Goal: Information Seeking & Learning: Learn about a topic

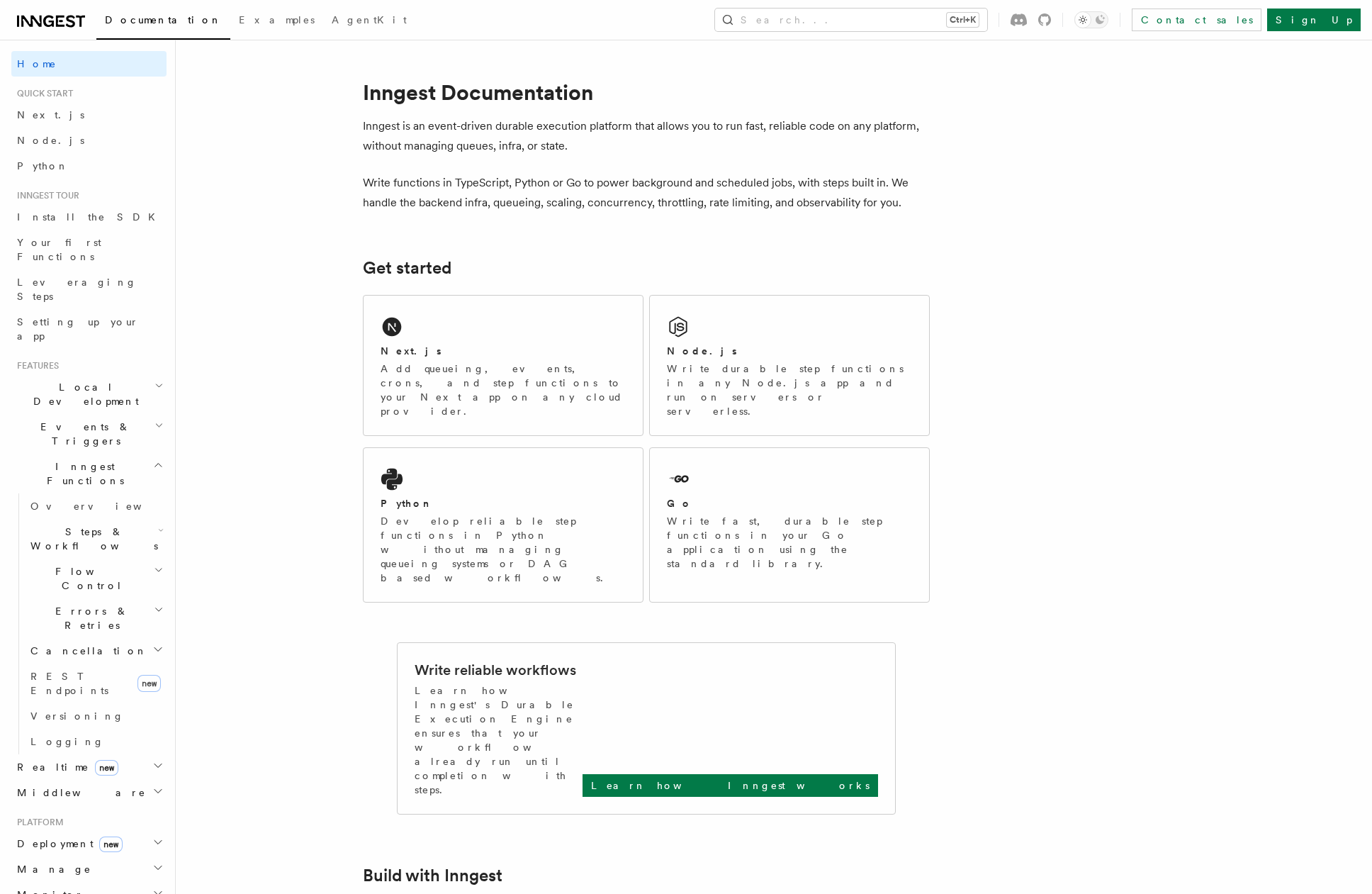
click at [1090, 20] on icon "Toggle dark mode" at bounding box center [1083, 20] width 15 height 15
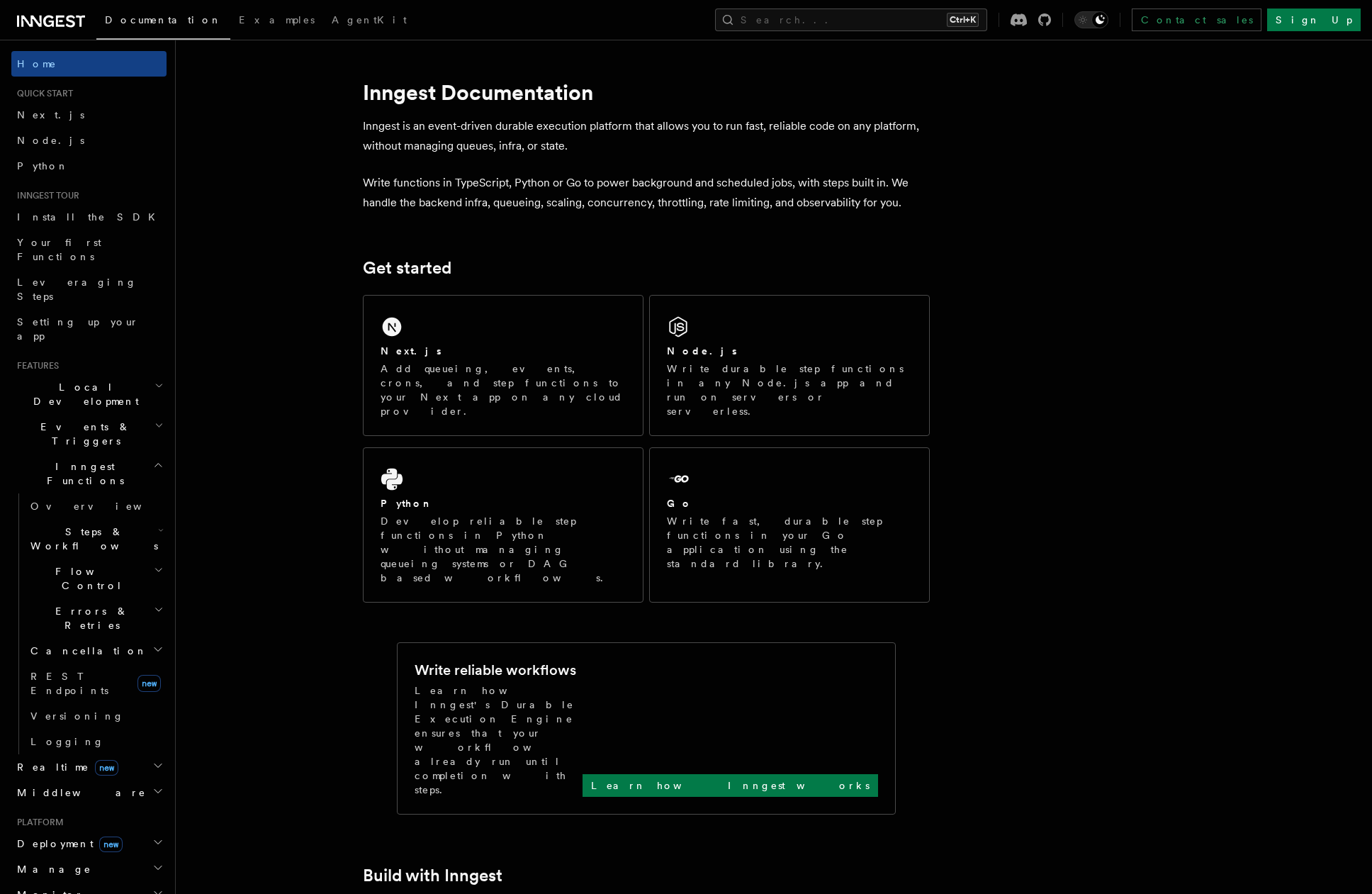
click at [638, 86] on h1 "Inngest Documentation" at bounding box center [646, 92] width 567 height 26
click at [93, 459] on span "Inngest Functions" at bounding box center [82, 473] width 141 height 28
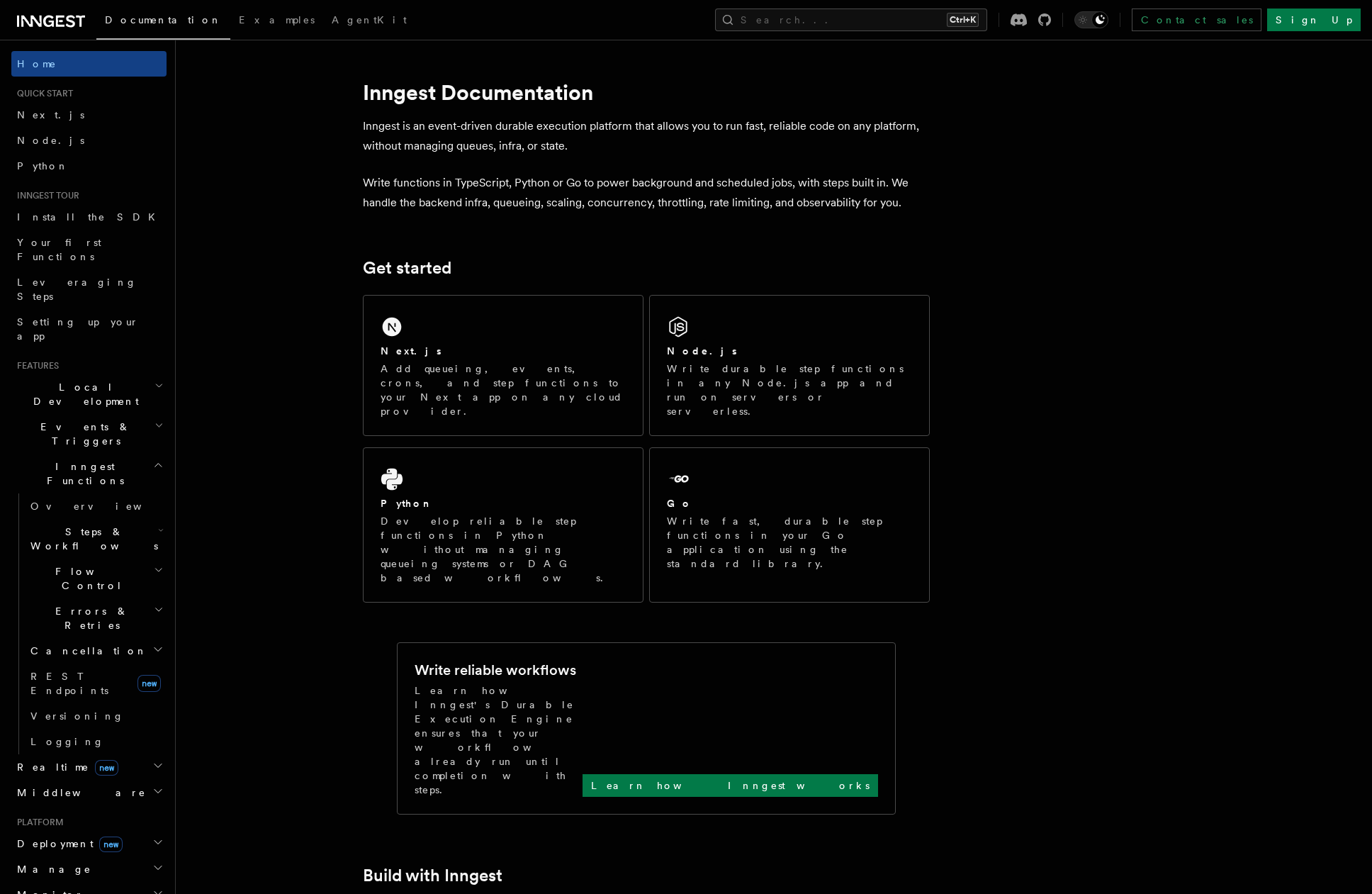
click at [87, 525] on span "Steps & Workflows" at bounding box center [91, 538] width 133 height 28
click at [89, 681] on span "AI Inference" at bounding box center [85, 694] width 82 height 26
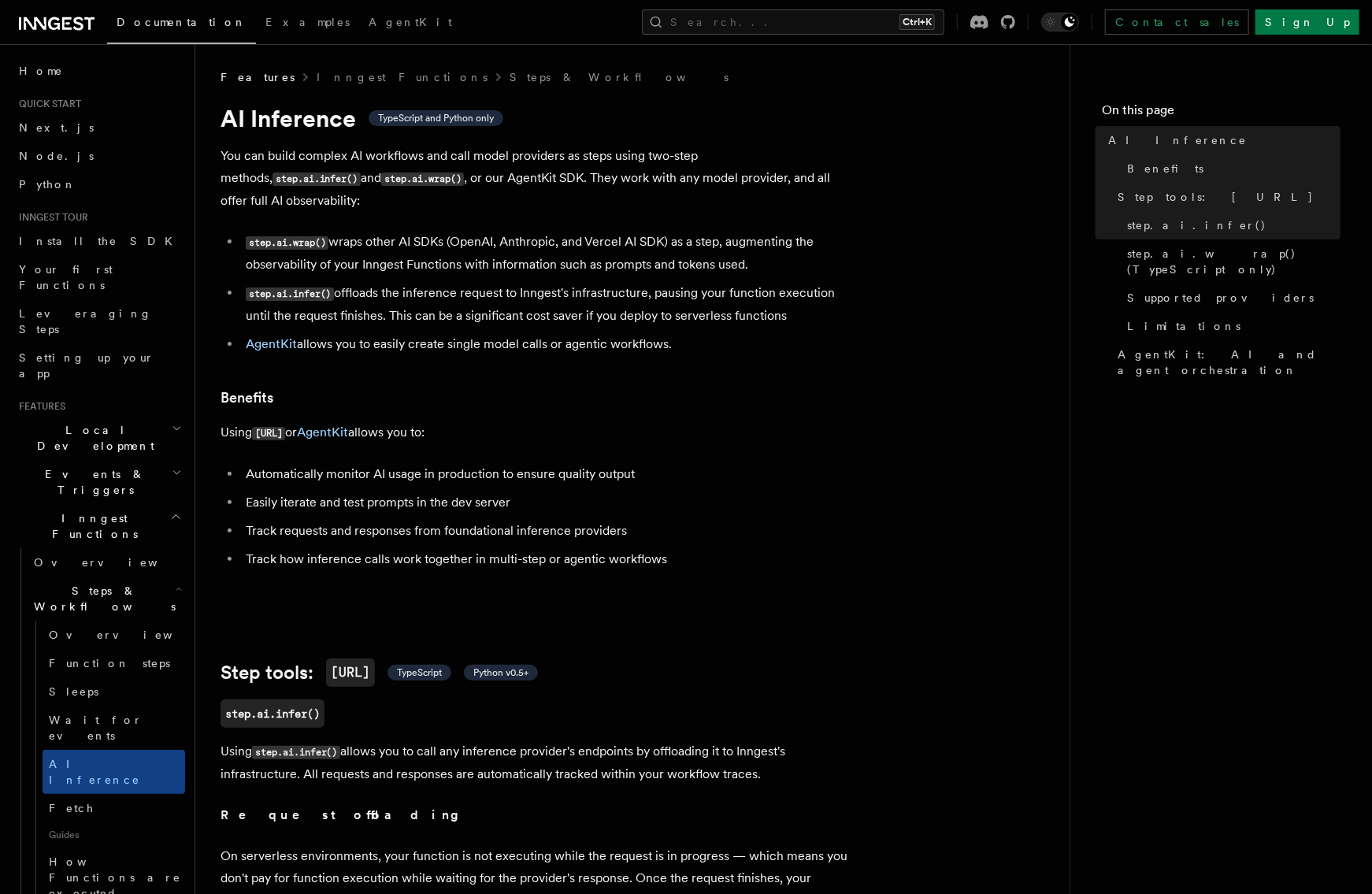
click at [286, 116] on h1 "AI Inference TypeScript and Python only" at bounding box center [535, 119] width 630 height 29
copy h1 "Inference"
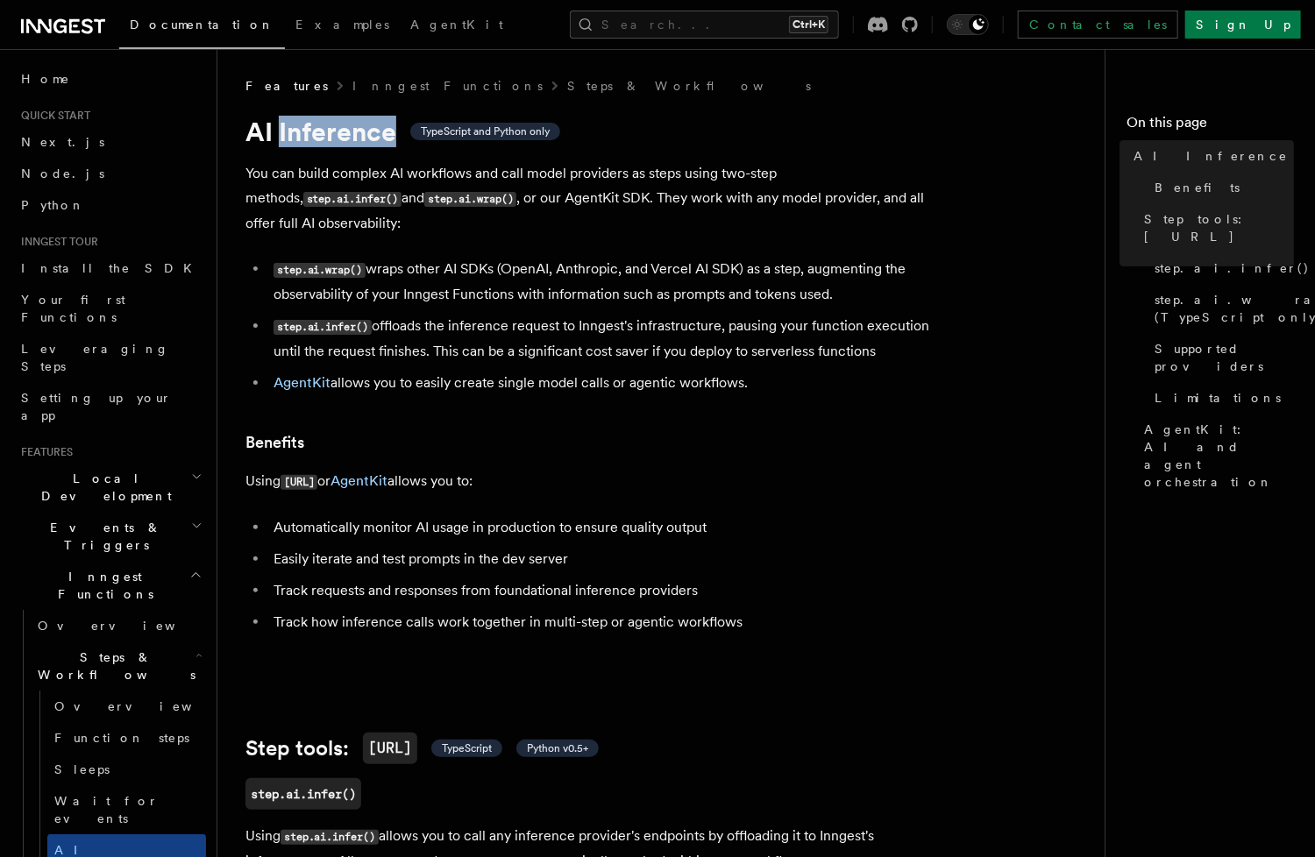
click at [715, 471] on p "Using [URL] or AgentKit allows you to:" at bounding box center [595, 481] width 701 height 25
click at [900, 204] on p "You can build complex AI workflows and call model providers as steps using two-…" at bounding box center [595, 198] width 701 height 75
copy p "observability"
click at [857, 257] on li "step.ai.wrap() wraps other AI SDKs (OpenAI, Anthropic, and Vercel AI SDK) as a …" at bounding box center [607, 282] width 679 height 50
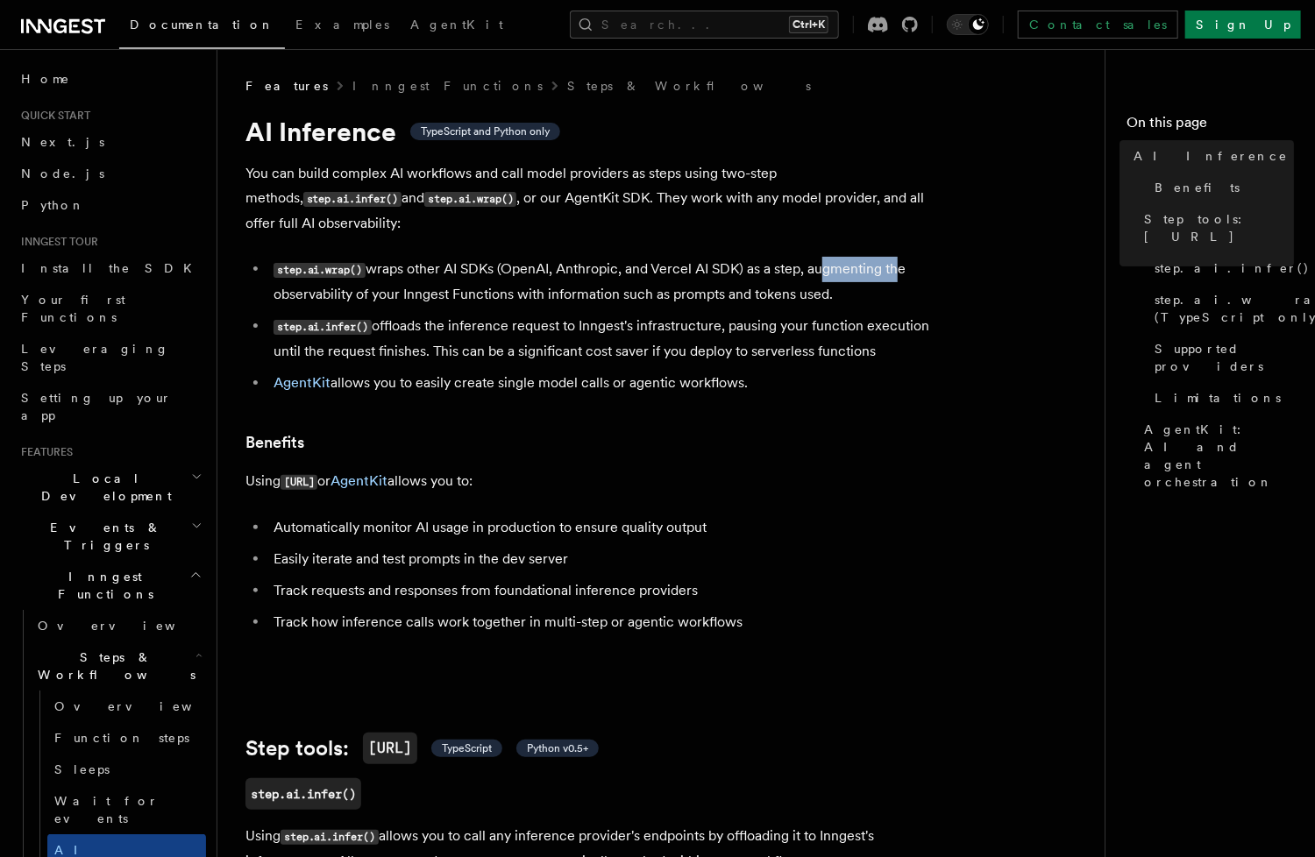
click at [857, 257] on li "step.ai.wrap() wraps other AI SDKs (OpenAI, Anthropic, and Vercel AI SDK) as a …" at bounding box center [607, 282] width 679 height 50
copy li "augmenting"
click at [430, 273] on li "step.ai.wrap() wraps other AI SDKs (OpenAI, Anthropic, and Vercel AI SDK) as a …" at bounding box center [607, 282] width 679 height 50
copy li "Inngest"
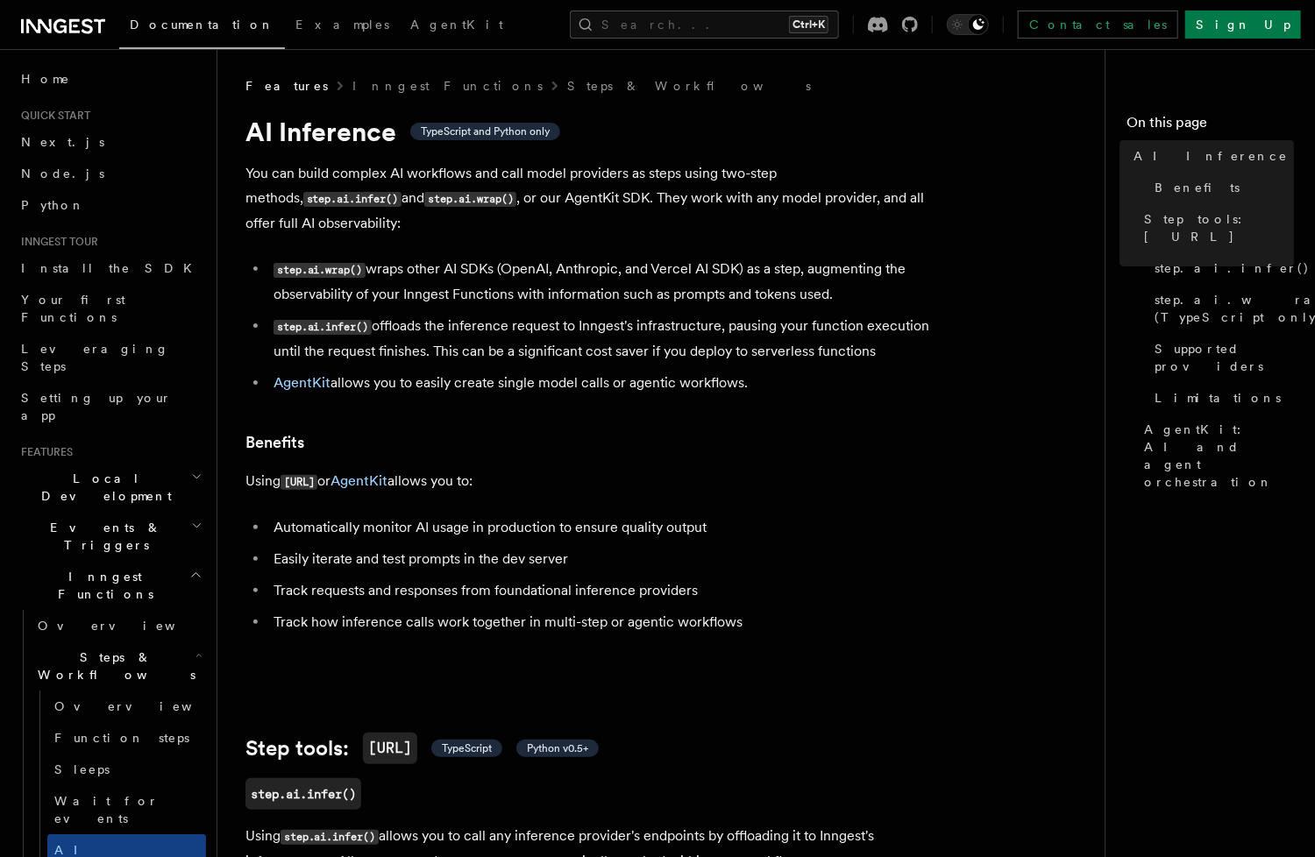
click at [346, 320] on code "step.ai.infer()" at bounding box center [323, 327] width 98 height 15
copy code "infer"
click at [409, 314] on li "step.ai.infer() offloads the inference request to Inngest's infrastructure, pau…" at bounding box center [607, 339] width 679 height 50
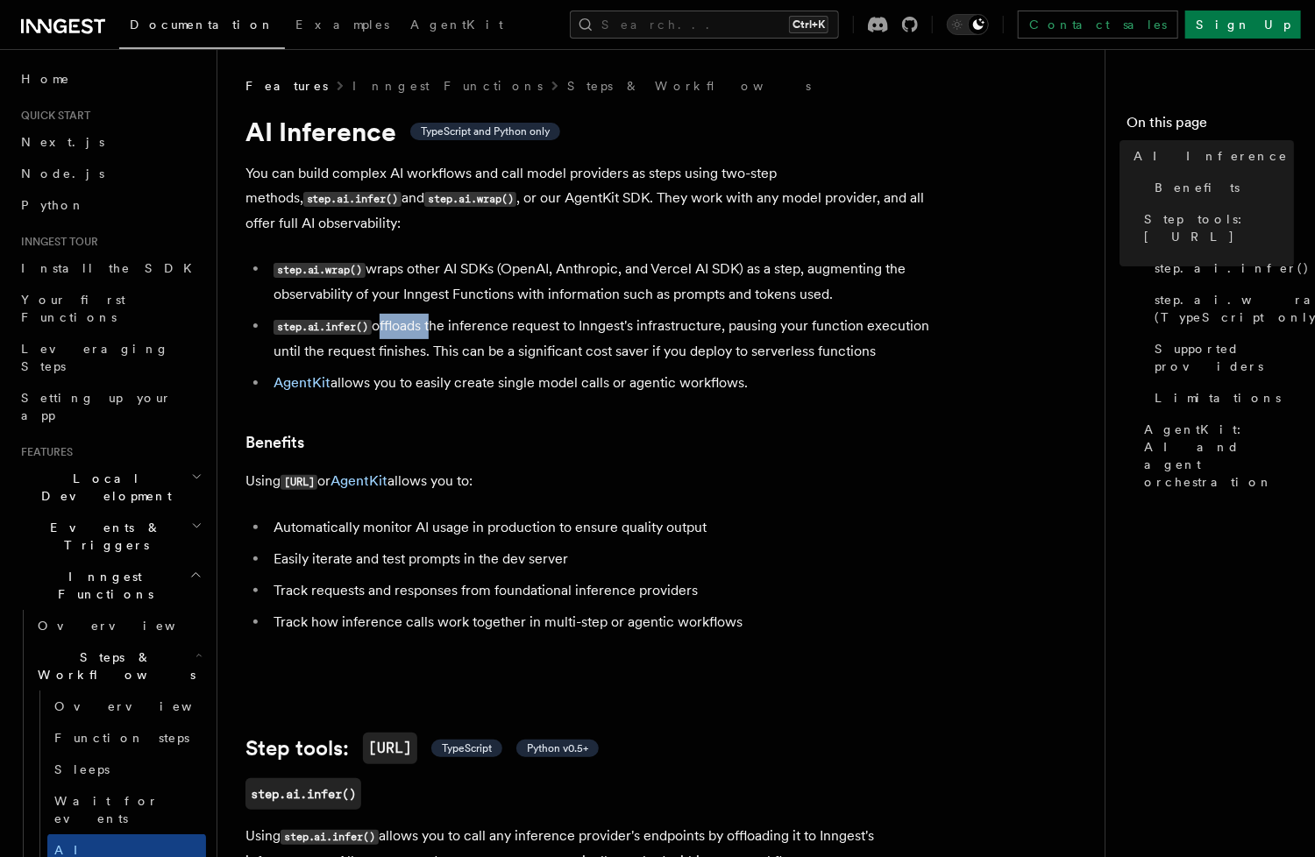
click at [409, 314] on li "step.ai.infer() offloads the inference request to Inngest's infrastructure, pau…" at bounding box center [607, 339] width 679 height 50
copy li "offloads"
click at [769, 333] on li "step.ai.infer() offloads the inference request to Inngest's infrastructure, pau…" at bounding box center [607, 339] width 679 height 50
copy li "serverless"
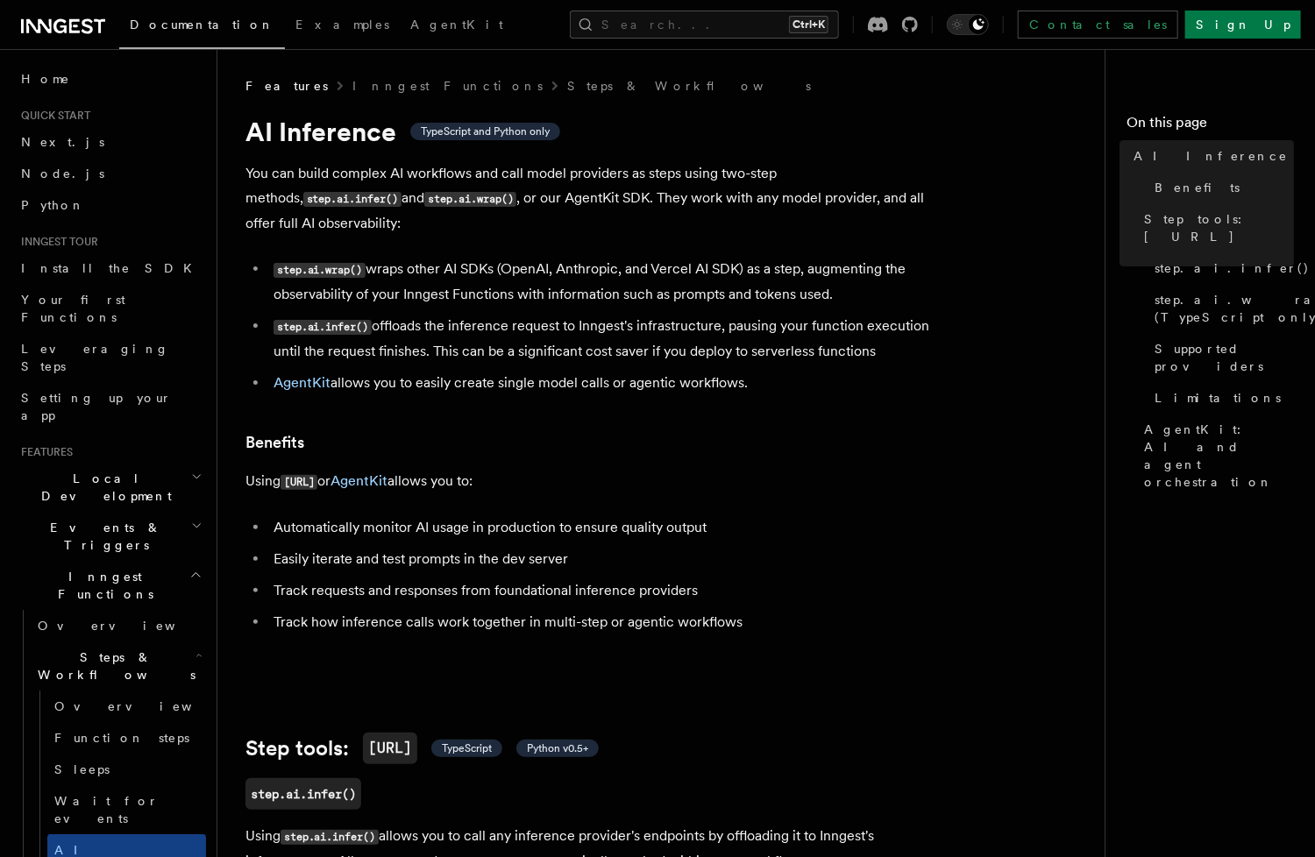
click at [653, 371] on li "AgentKit allows you to easily create single model calls or agentic workflows." at bounding box center [607, 383] width 679 height 25
copy li "agentic"
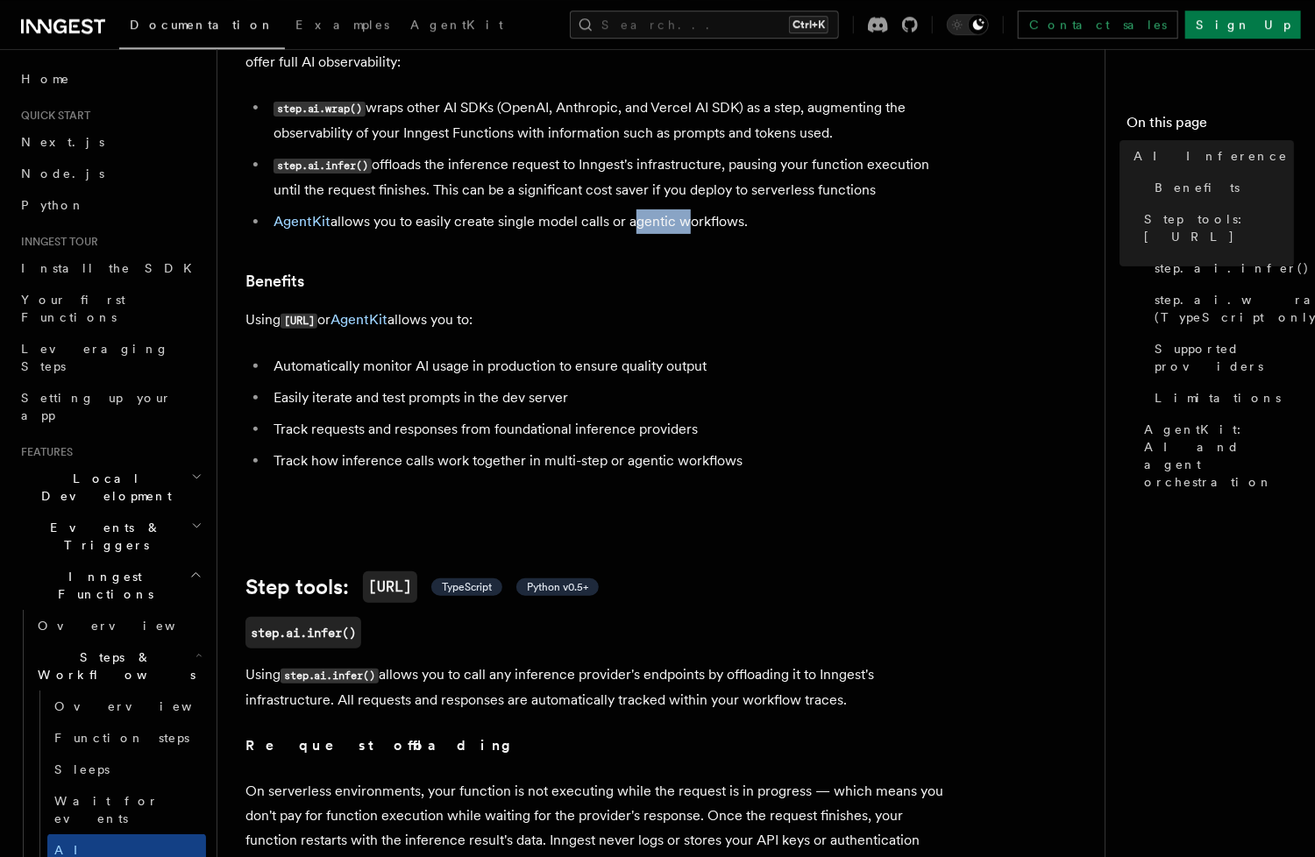
scroll to position [190, 0]
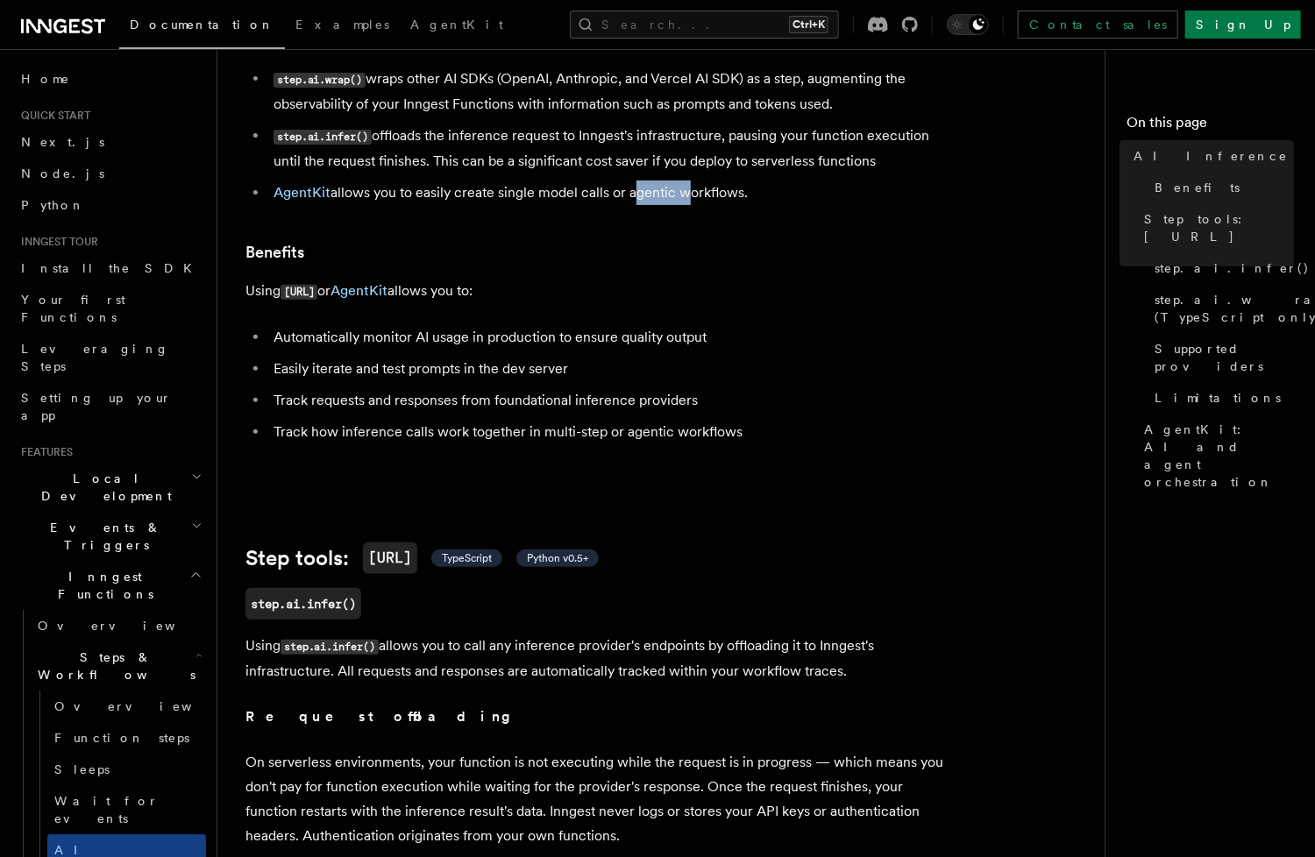
drag, startPoint x: 354, startPoint y: 260, endPoint x: 409, endPoint y: 273, distance: 56.8
click at [412, 279] on p "Using [URL] or AgentKit allows you to:" at bounding box center [595, 291] width 701 height 25
copy p "AgentKit"
click at [380, 325] on li "Automatically monitor AI usage in production to ensure quality output" at bounding box center [607, 337] width 679 height 25
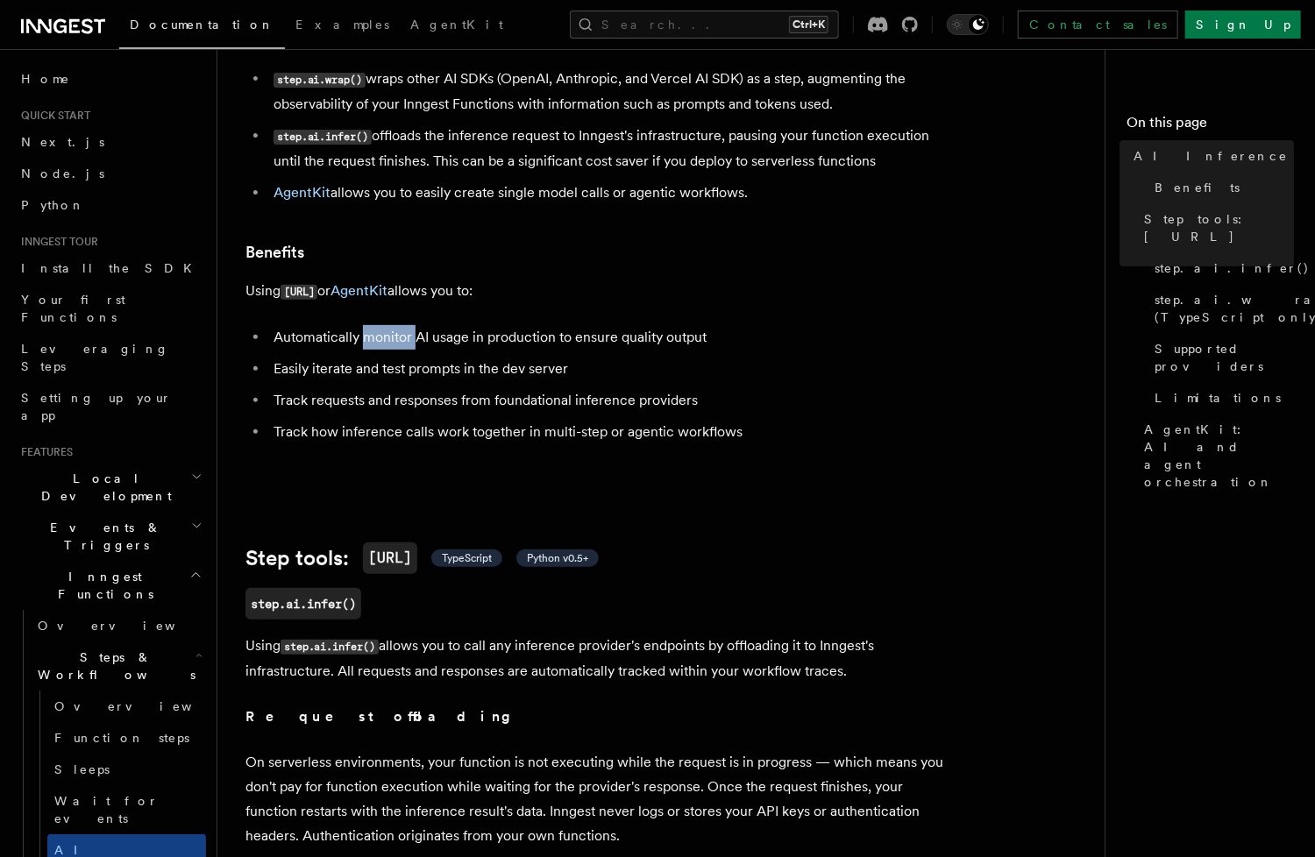
copy li "monitor"
click at [325, 357] on li "Easily iterate and test prompts in the dev server" at bounding box center [607, 369] width 679 height 25
click at [656, 420] on li "Track how inference calls work together in multi-step or agentic workflows" at bounding box center [607, 432] width 679 height 25
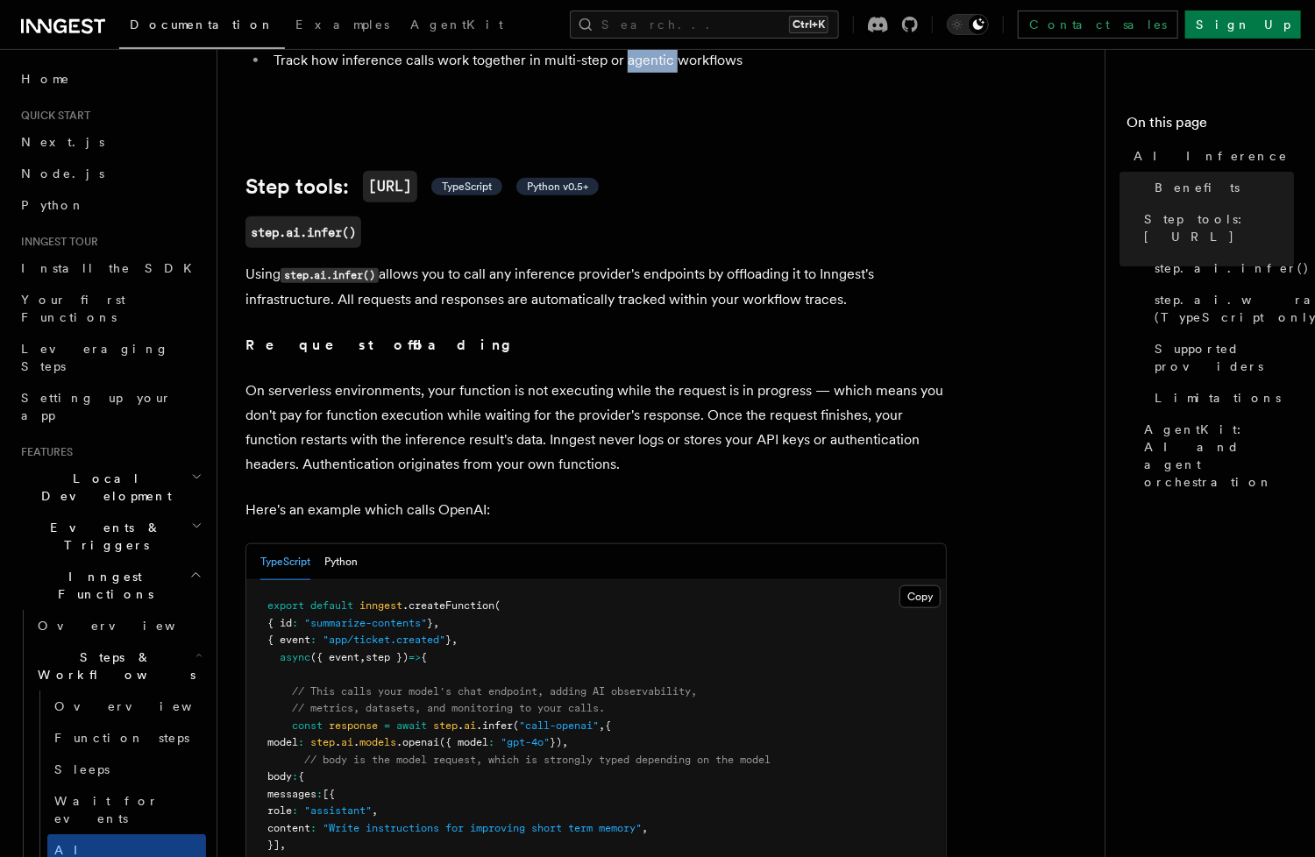
scroll to position [571, 0]
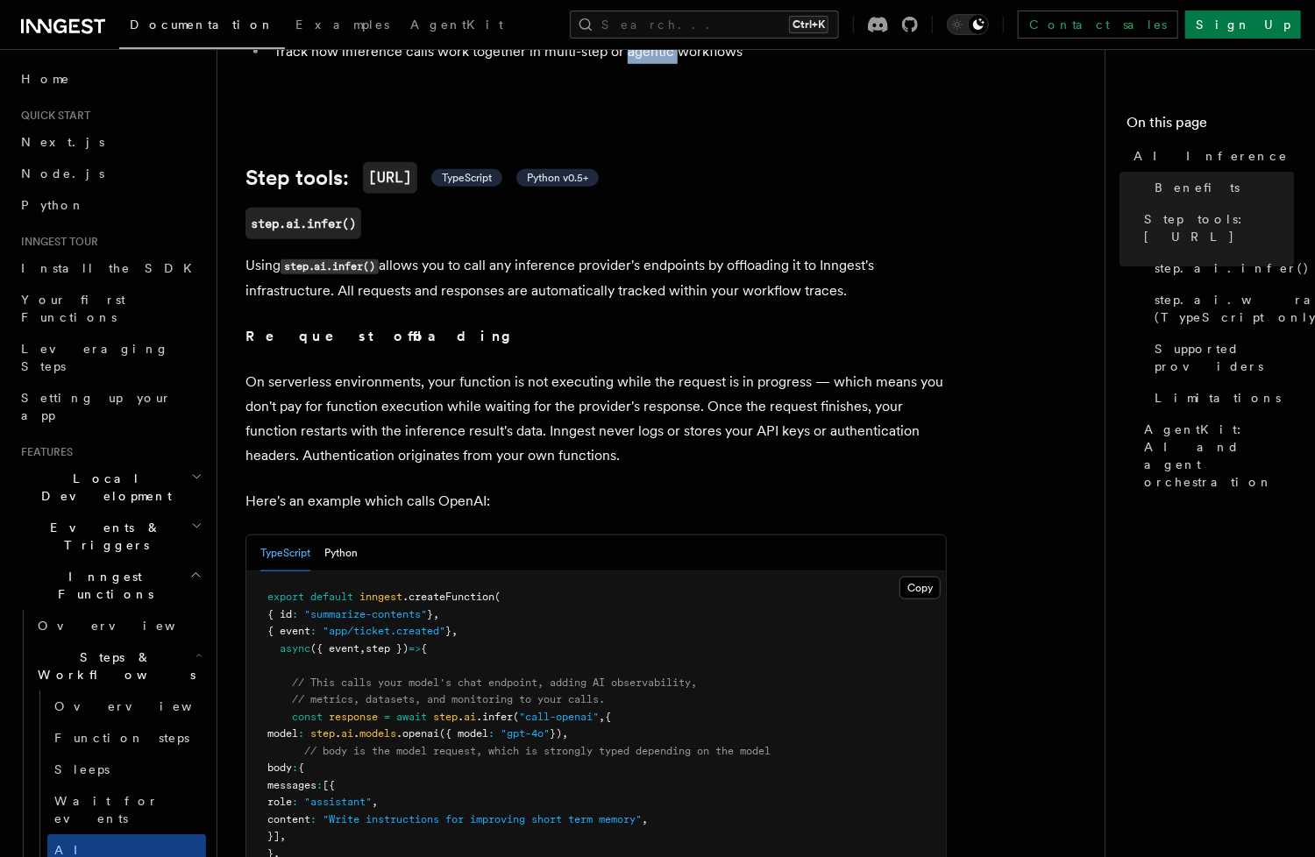
click at [842, 393] on p "On serverless environments, your function is not executing while the request is…" at bounding box center [595, 419] width 701 height 98
click at [419, 437] on p "On serverless environments, your function is not executing while the request is…" at bounding box center [595, 419] width 701 height 98
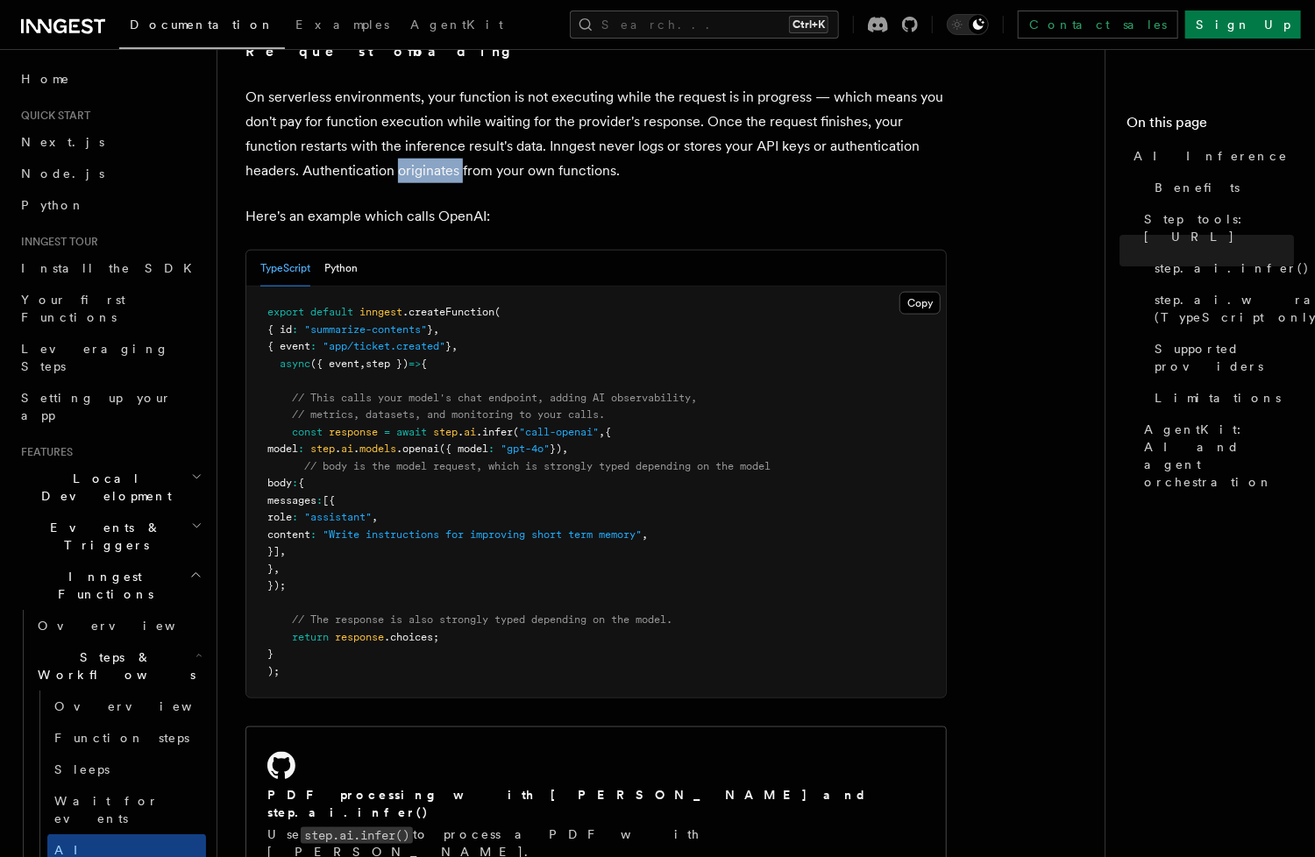
scroll to position [1332, 0]
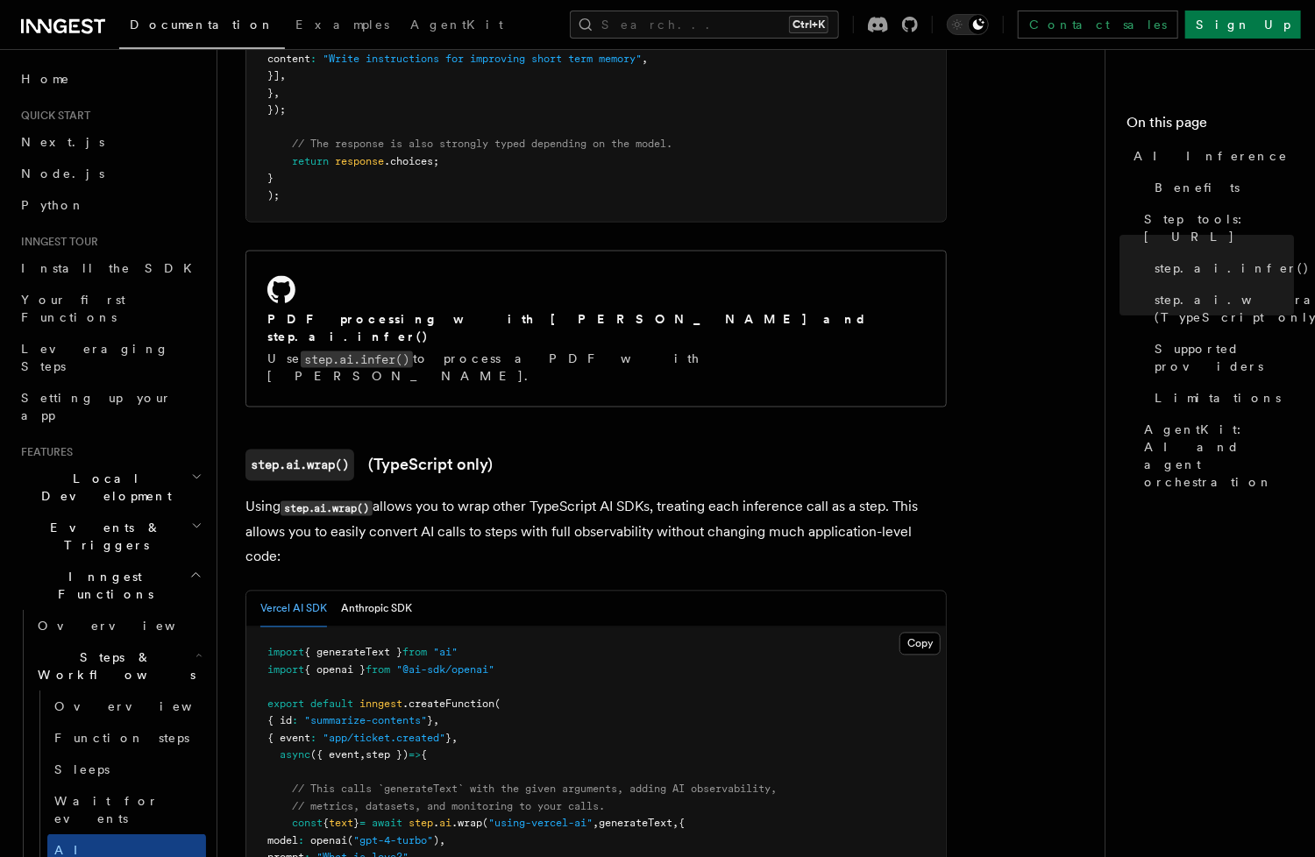
click at [402, 495] on p "Using step.ai.wrap() allows you to wrap other TypeScript AI SDKs, treating each…" at bounding box center [595, 532] width 701 height 75
click at [613, 495] on p "Using step.ai.wrap() allows you to wrap other TypeScript AI SDKs, treating each…" at bounding box center [595, 532] width 701 height 75
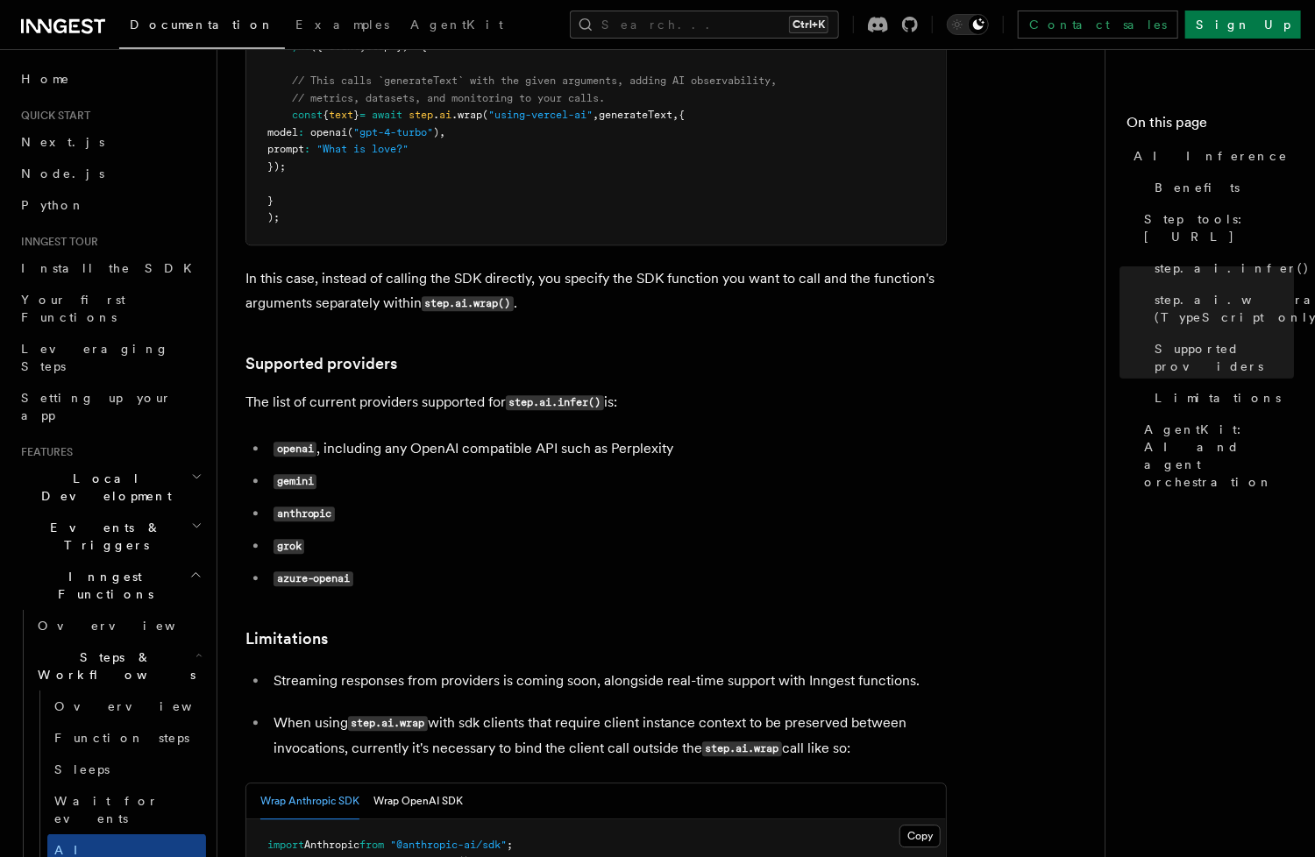
scroll to position [2093, 0]
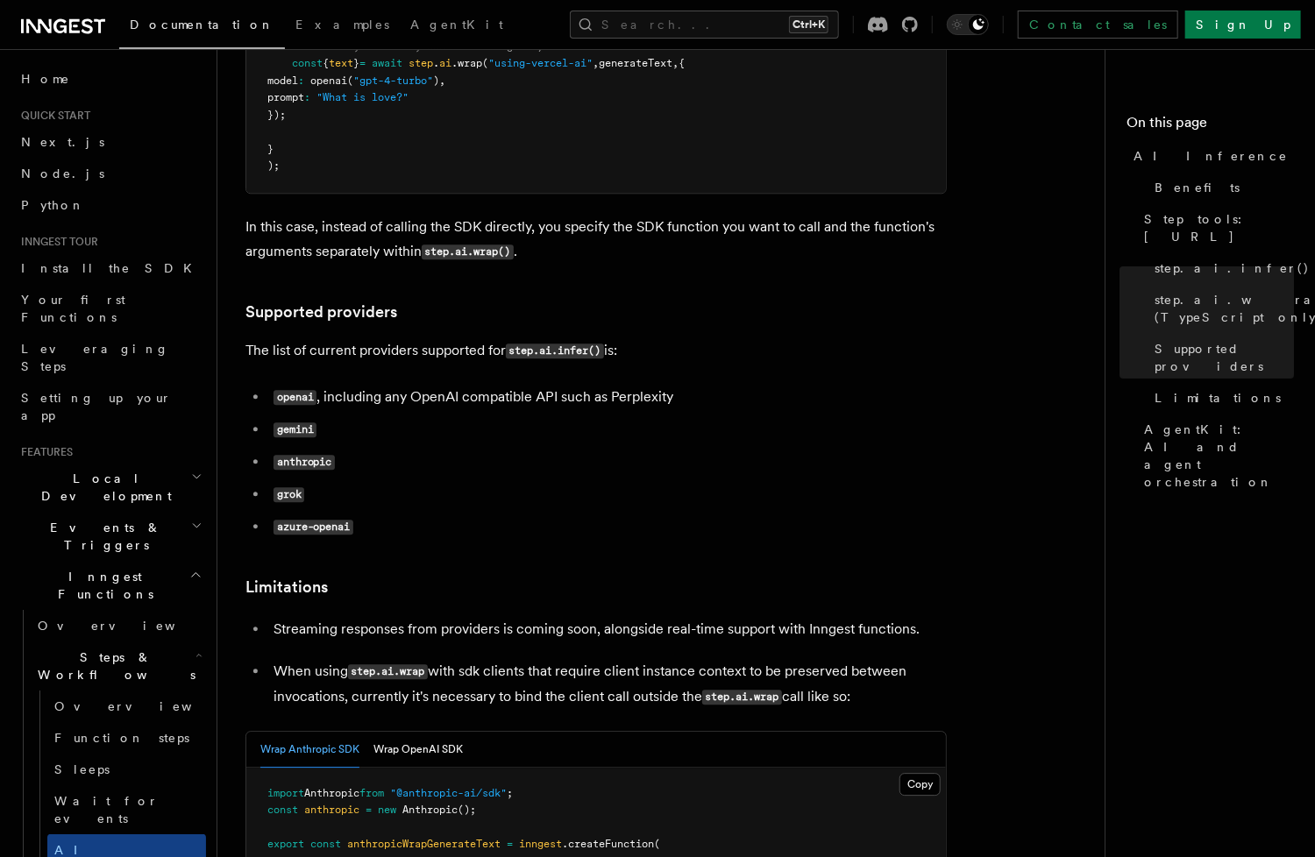
click at [839, 659] on p "When using step.ai.wrap with sdk clients that require client instance context t…" at bounding box center [610, 684] width 673 height 51
click at [289, 659] on p "When using step.ai.wrap with sdk clients that require client instance context t…" at bounding box center [610, 684] width 673 height 51
click at [288, 659] on p "When using step.ai.wrap with sdk clients that require client instance context t…" at bounding box center [610, 684] width 673 height 51
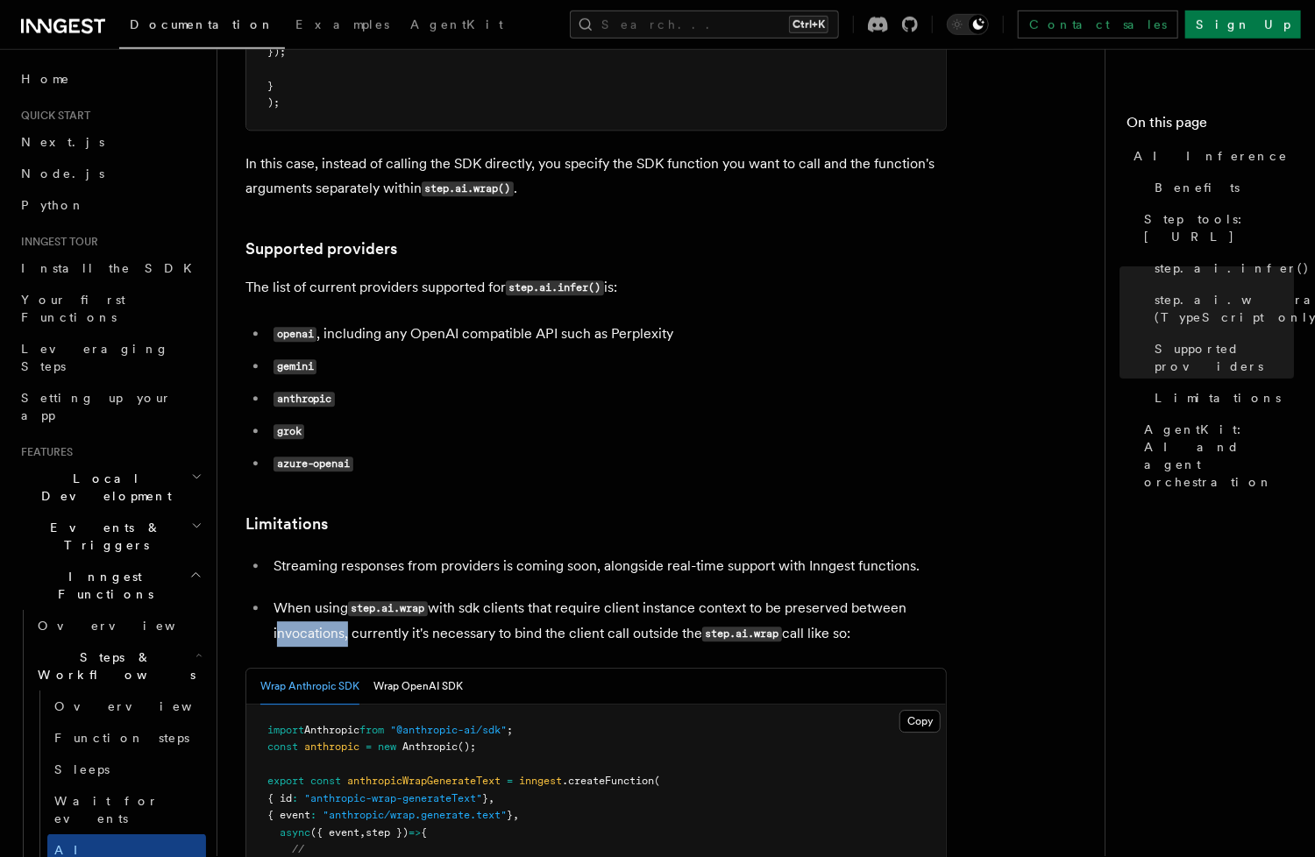
scroll to position [2187, 0]
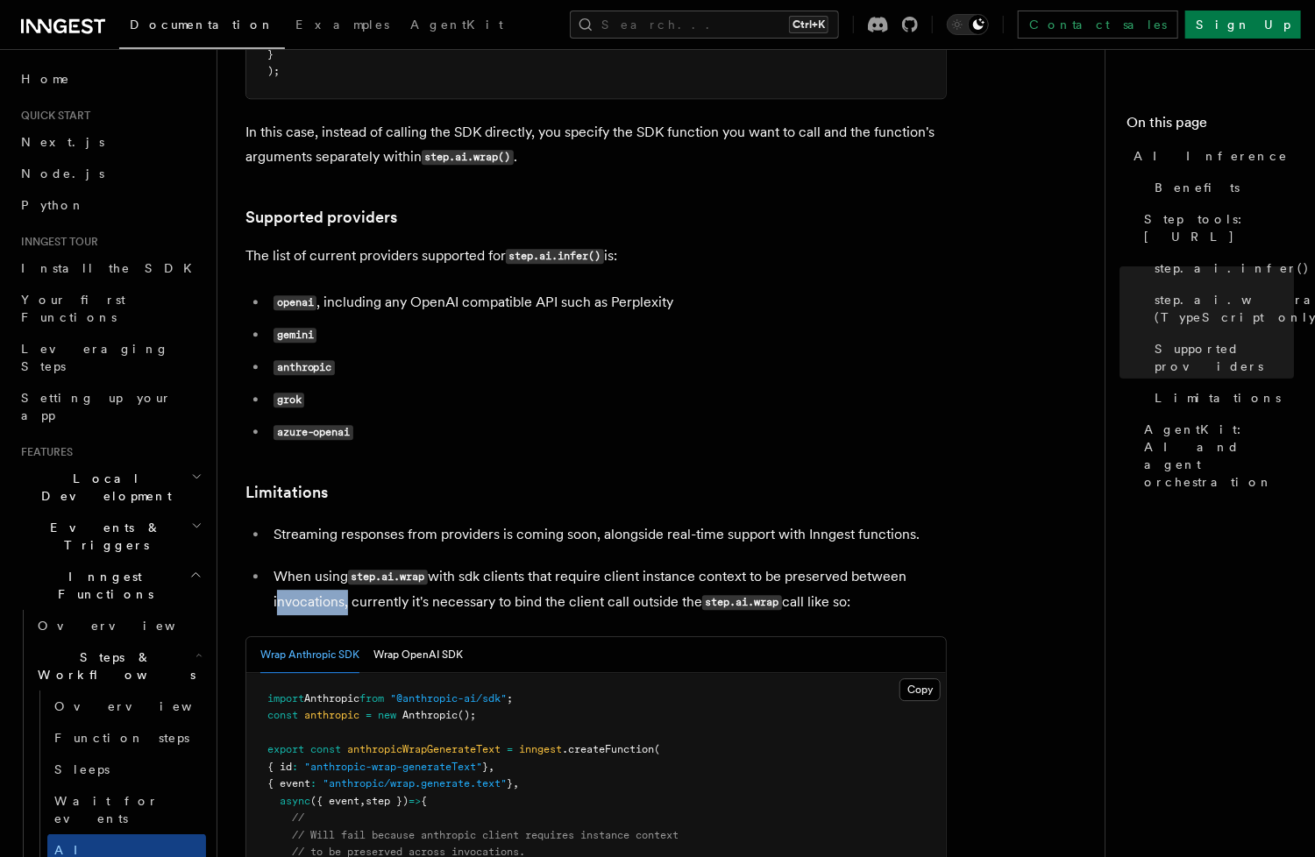
click at [529, 565] on p "When using step.ai.wrap with sdk clients that require client instance context t…" at bounding box center [610, 590] width 673 height 51
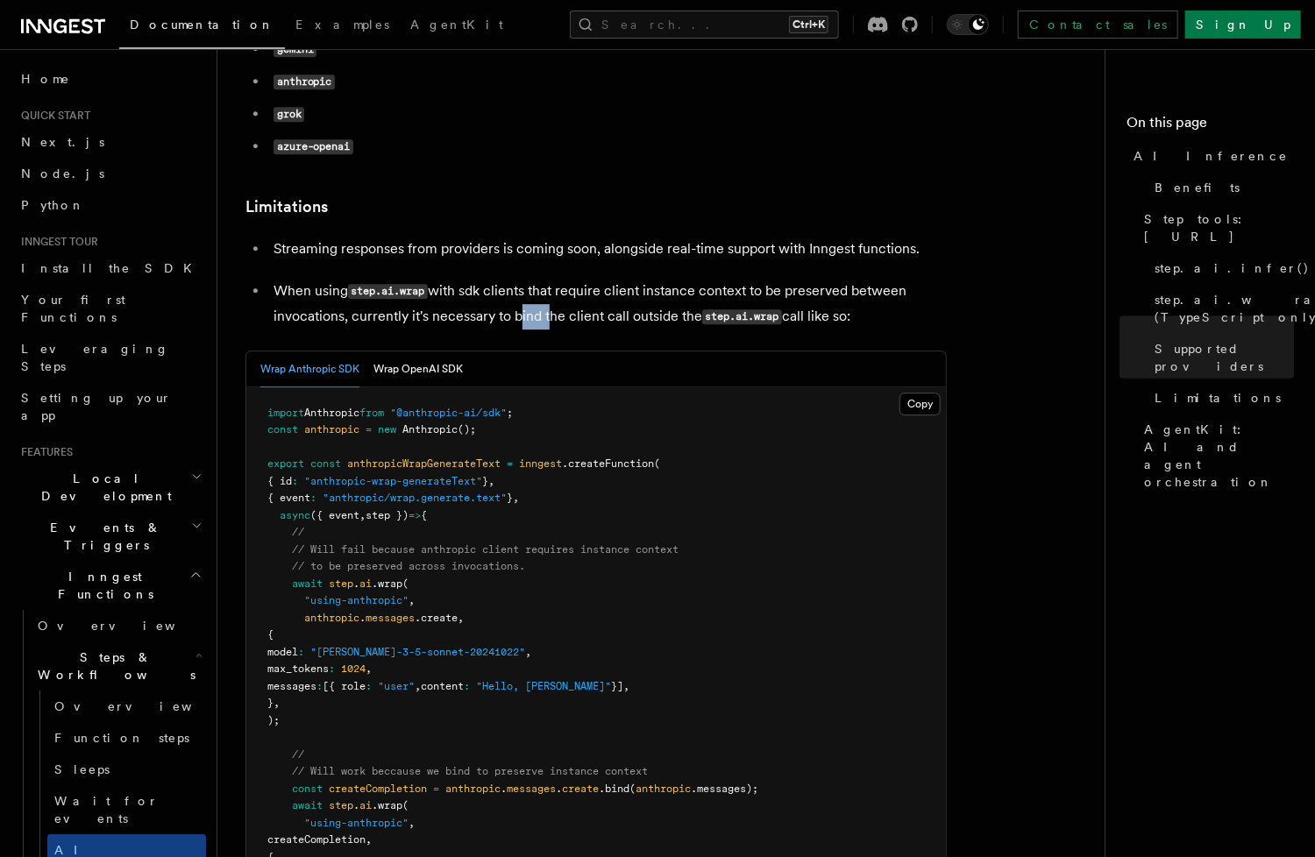
scroll to position [3044, 0]
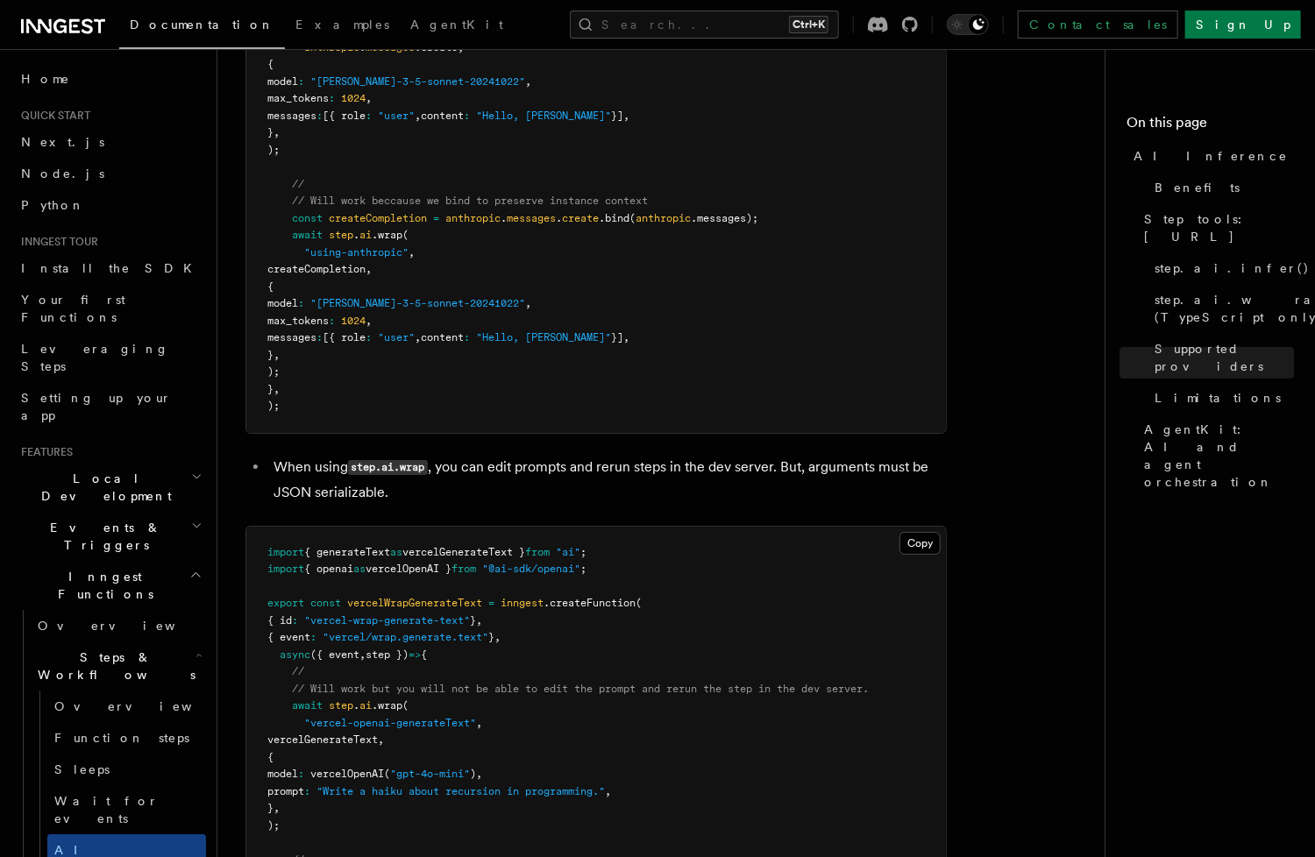
click at [847, 455] on li "When using step.ai.wrap , you can edit prompts and rerun steps in the dev serve…" at bounding box center [607, 480] width 679 height 50
click at [342, 455] on li "When using step.ai.wrap , you can edit prompts and rerun steps in the dev serve…" at bounding box center [607, 480] width 679 height 50
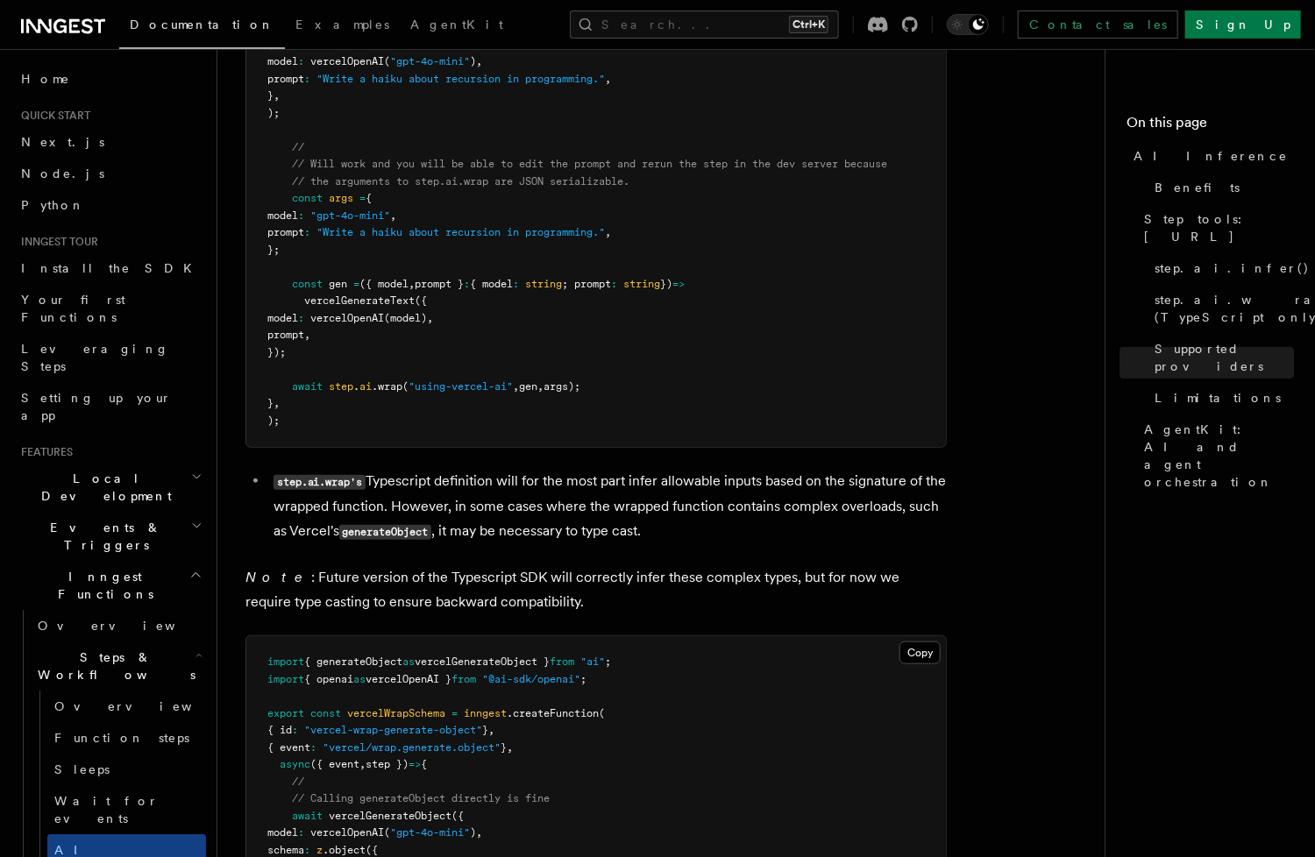
scroll to position [3805, 0]
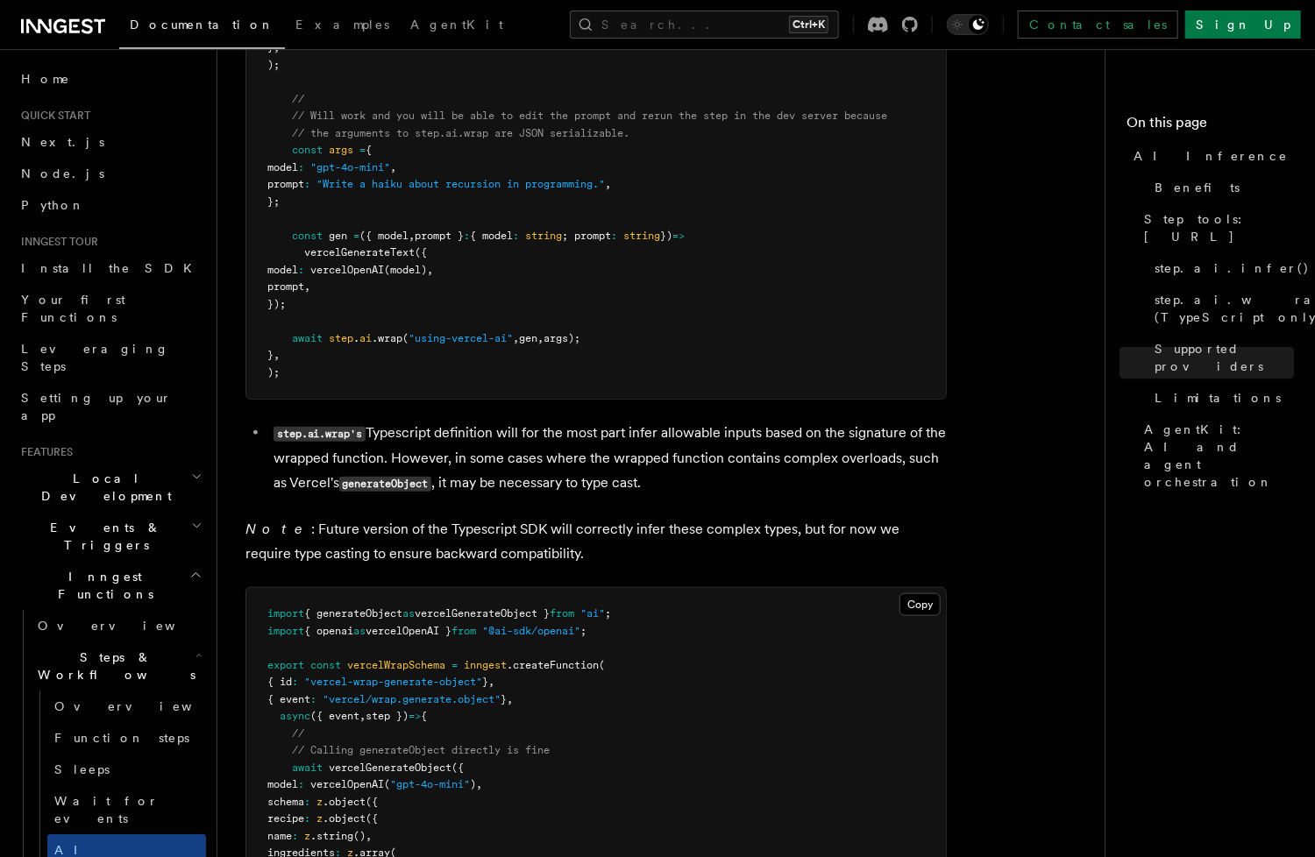
click at [700, 421] on li "step.ai.wrap's Typescript definition will for the most part infer allowable inp…" at bounding box center [607, 458] width 679 height 75
click at [669, 438] on li "step.ai.wrap's Typescript definition will for the most part infer allowable inp…" at bounding box center [607, 458] width 679 height 75
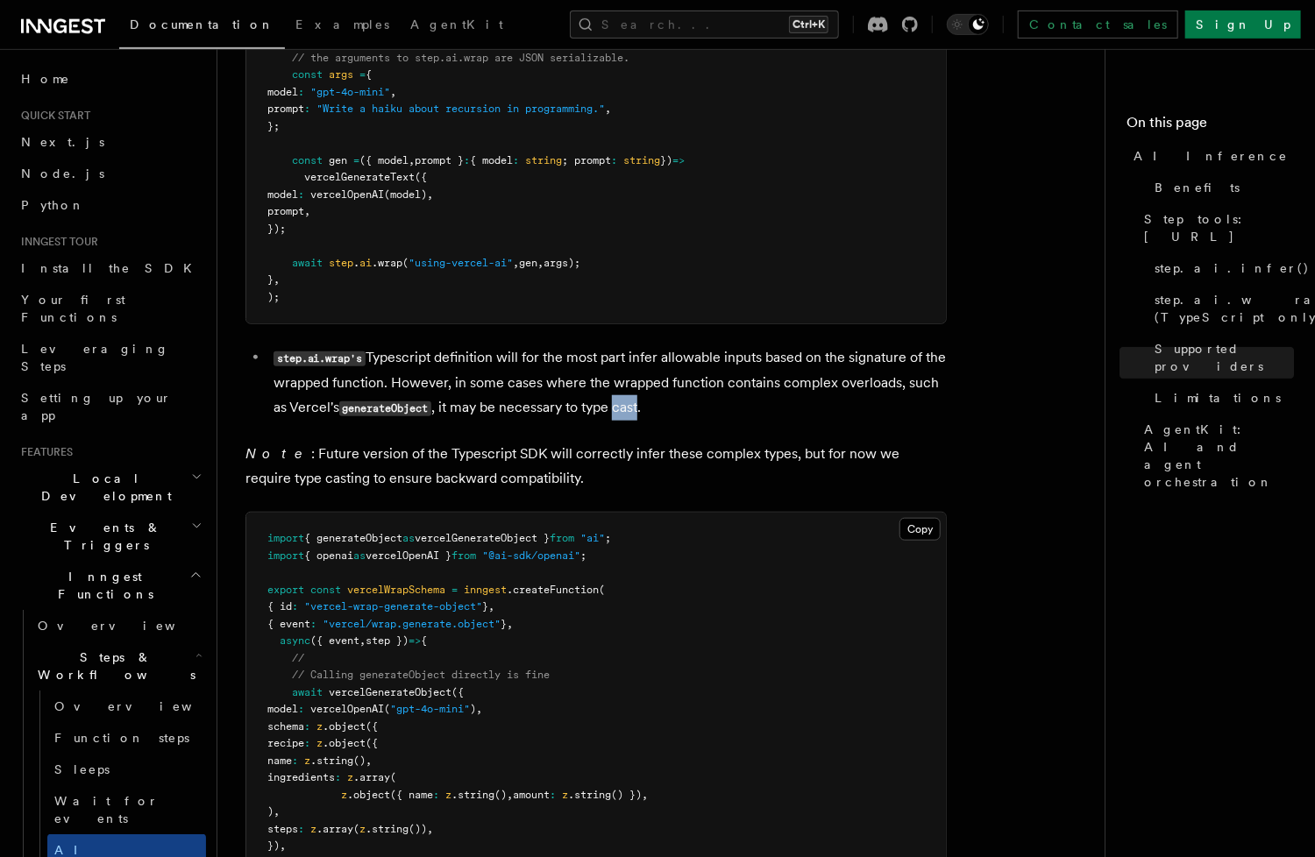
scroll to position [3995, 0]
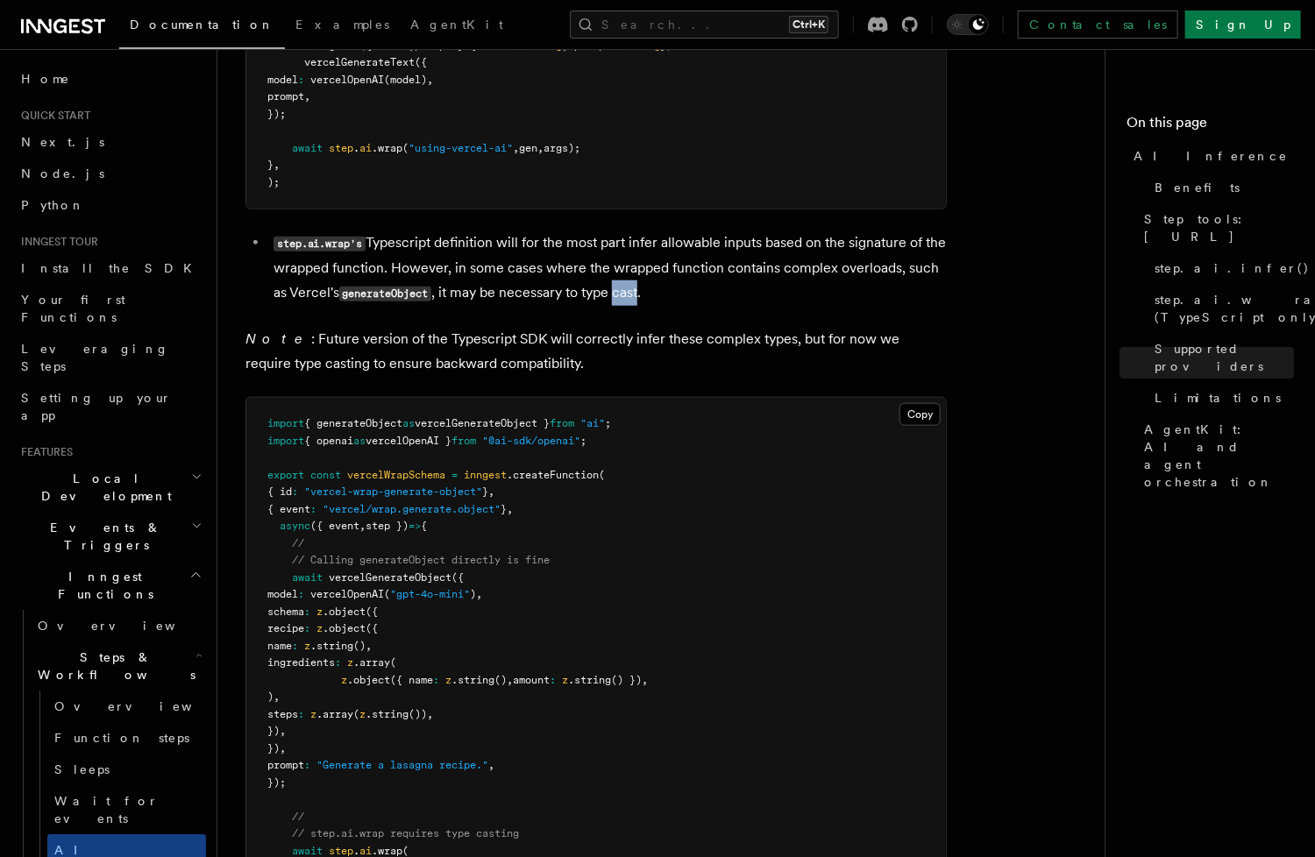
click at [395, 327] on p "Note : Future version of the Typescript SDK will correctly infer these complex …" at bounding box center [595, 351] width 701 height 49
click at [484, 327] on p "Note : Future version of the Typescript SDK will correctly infer these complex …" at bounding box center [595, 351] width 701 height 49
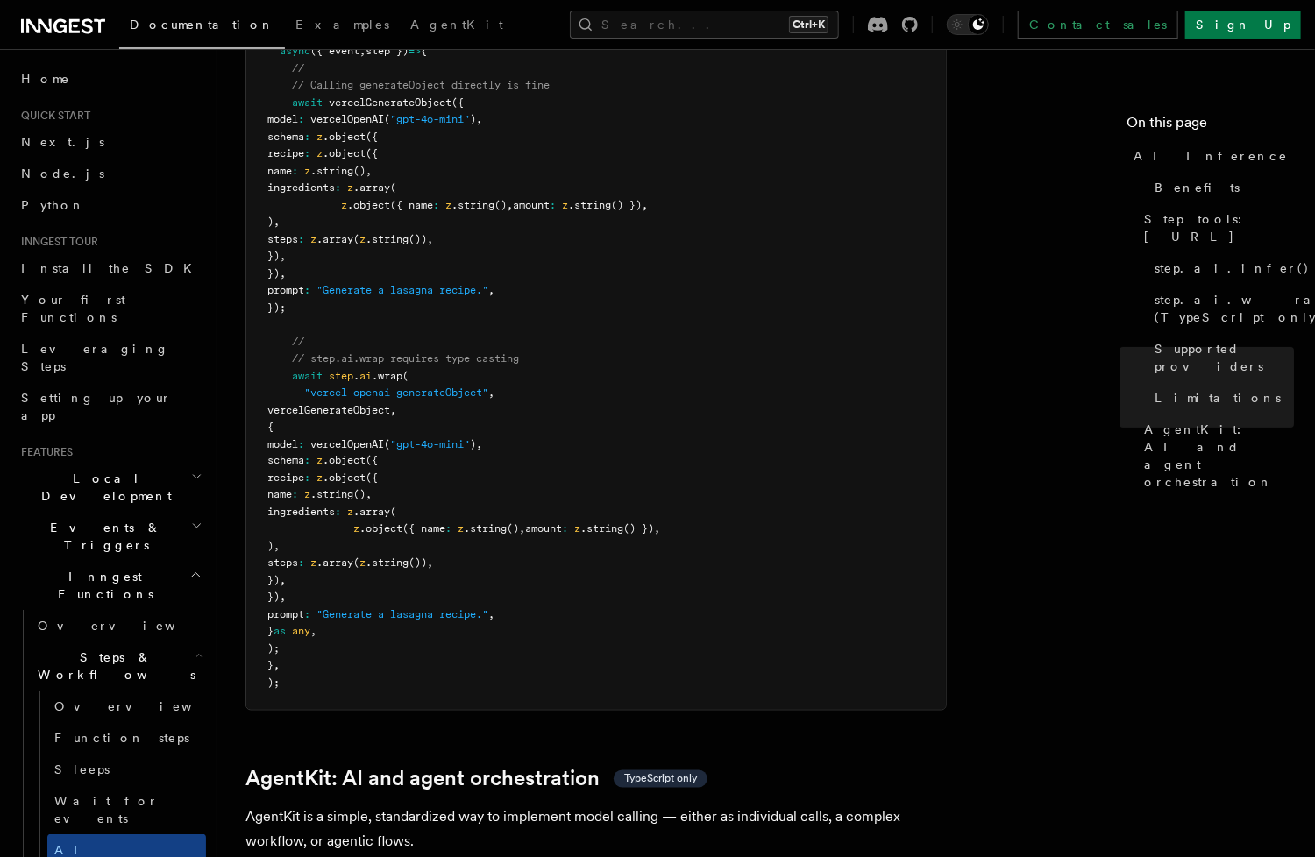
scroll to position [5041, 0]
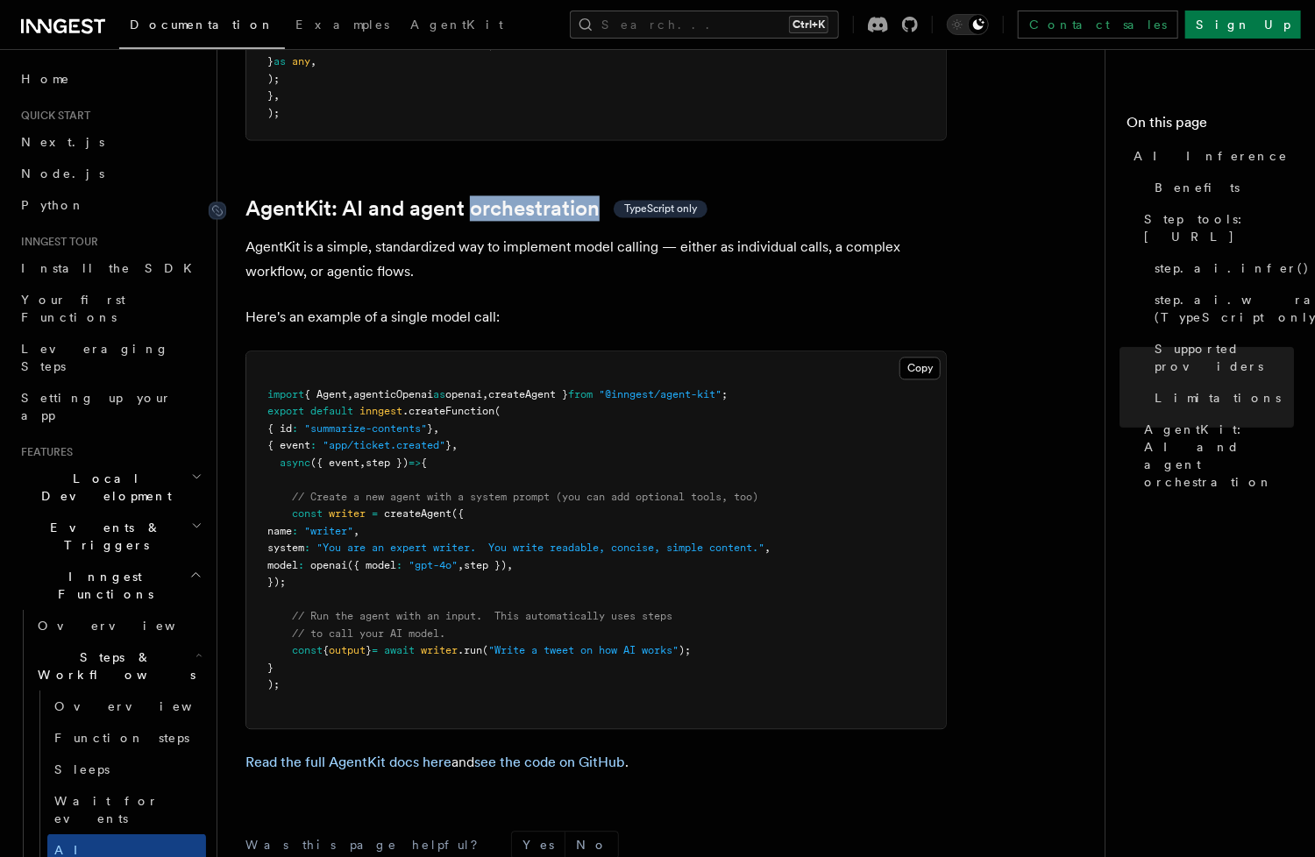
drag, startPoint x: 483, startPoint y: 141, endPoint x: 598, endPoint y: 153, distance: 115.4
click at [823, 235] on p "AgentKit is a simple, standardized way to implement model calling — either as i…" at bounding box center [595, 259] width 701 height 49
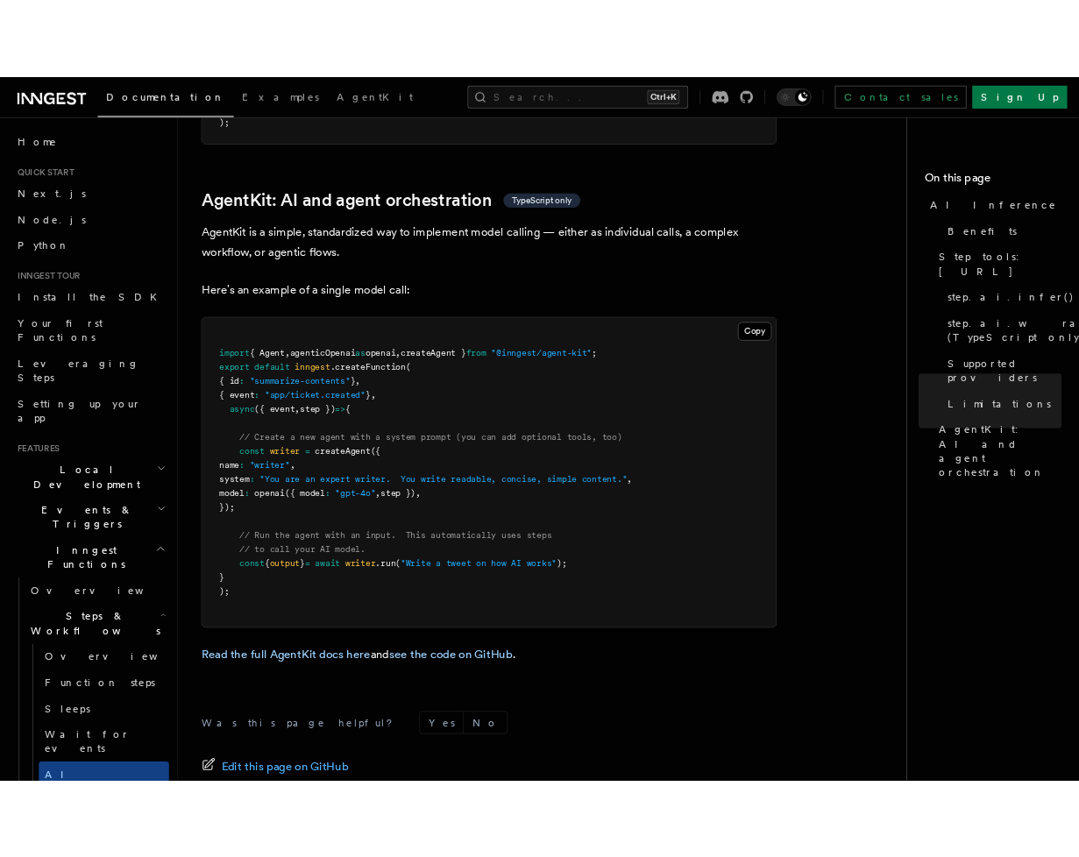
scroll to position [5137, 0]
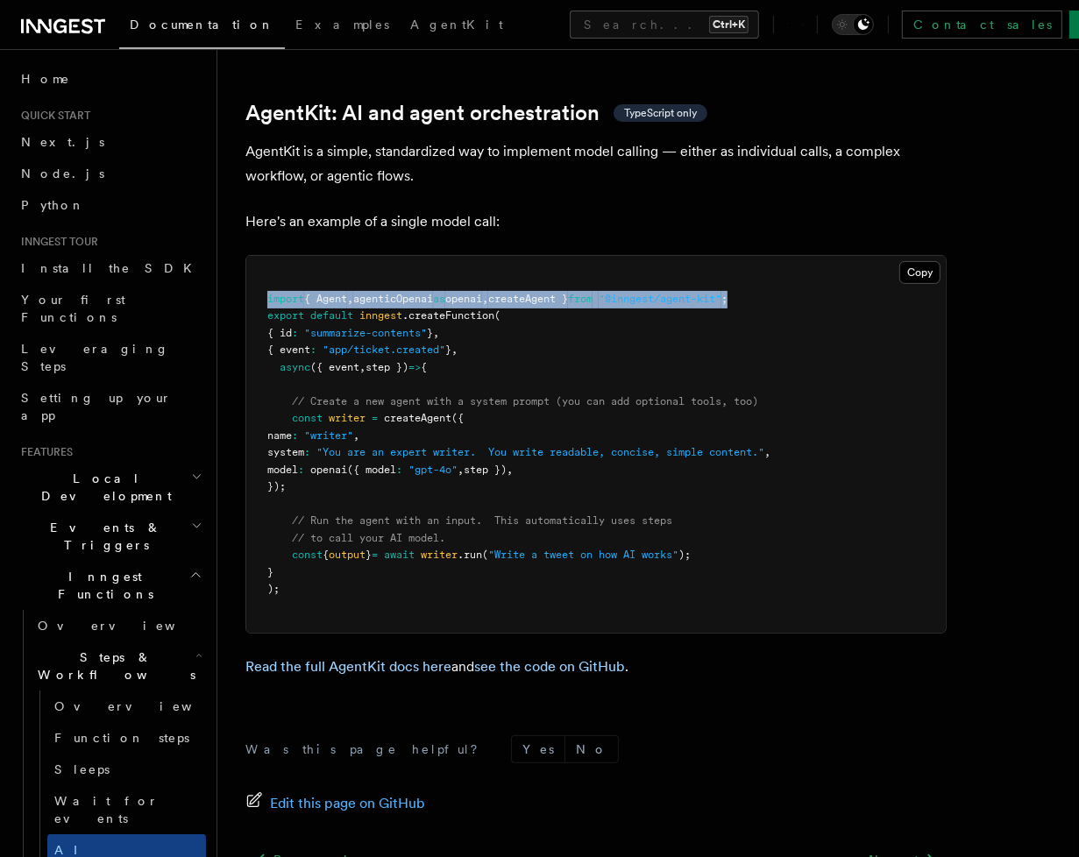
drag, startPoint x: 784, startPoint y: 252, endPoint x: 267, endPoint y: 255, distance: 517.3
click at [267, 256] on pre "import { Agent , agenticOpenai as openai , createAgent } from "@inngest/agent-k…" at bounding box center [596, 444] width 700 height 377
drag, startPoint x: 292, startPoint y: 373, endPoint x: 331, endPoint y: 434, distance: 72.2
click at [331, 434] on pre "import { Agent , agenticOpenai as openai , createAgent } from "@inngest/agent-k…" at bounding box center [596, 444] width 700 height 377
click at [585, 421] on pre "import { Agent , agenticOpenai as openai , createAgent } from "@inngest/agent-k…" at bounding box center [596, 444] width 700 height 377
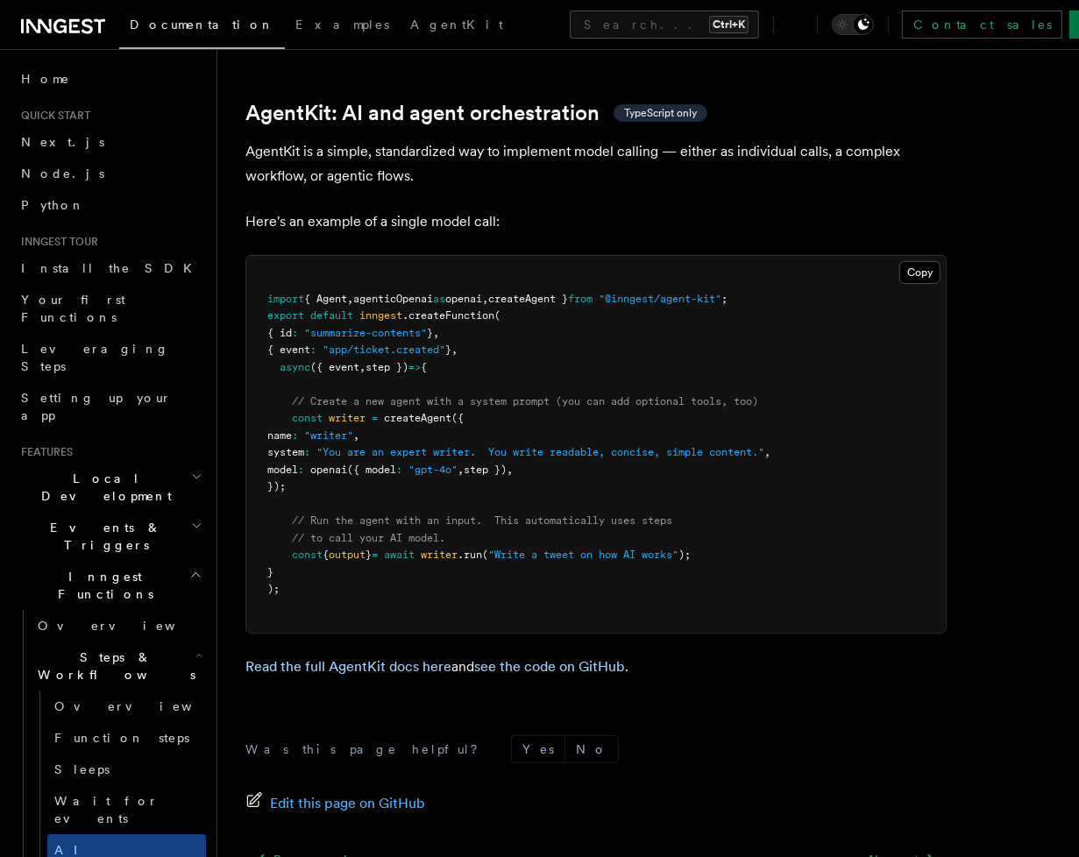
drag, startPoint x: 293, startPoint y: 370, endPoint x: 323, endPoint y: 444, distance: 80.3
click at [323, 444] on pre "import { Agent , agenticOpenai as openai , createAgent } from "@inngest/agent-k…" at bounding box center [596, 444] width 700 height 377
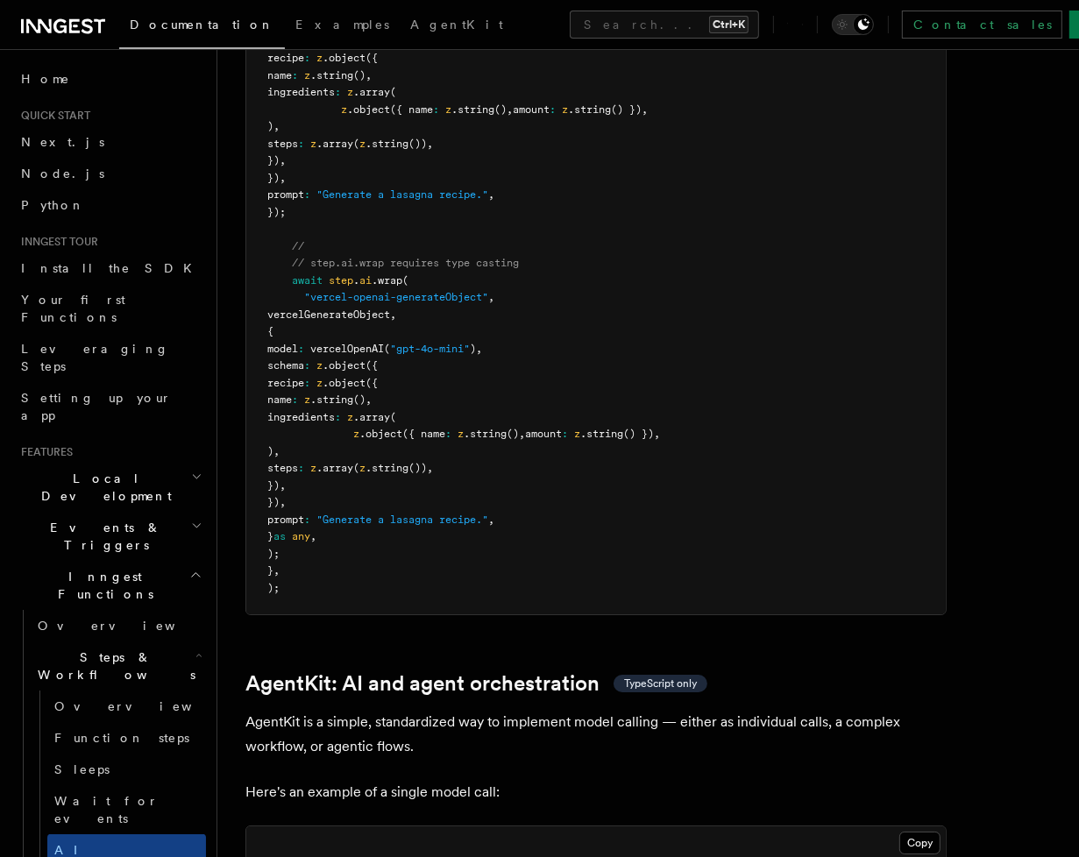
scroll to position [4946, 0]
